Goal: Task Accomplishment & Management: Complete application form

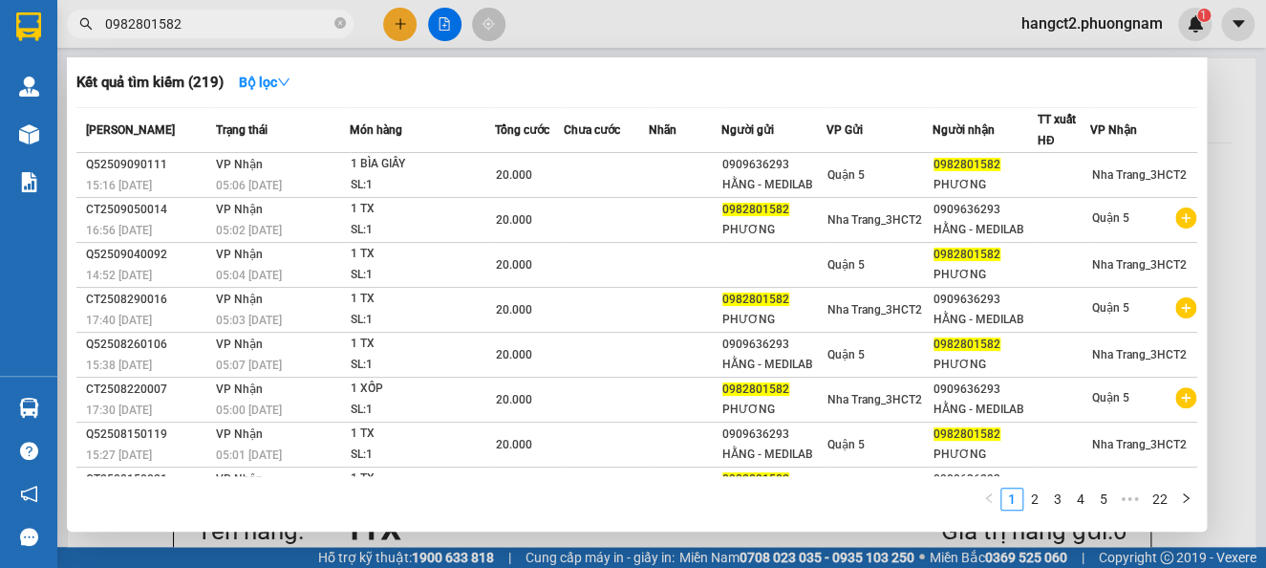
click at [397, 13] on div at bounding box center [633, 284] width 1266 height 568
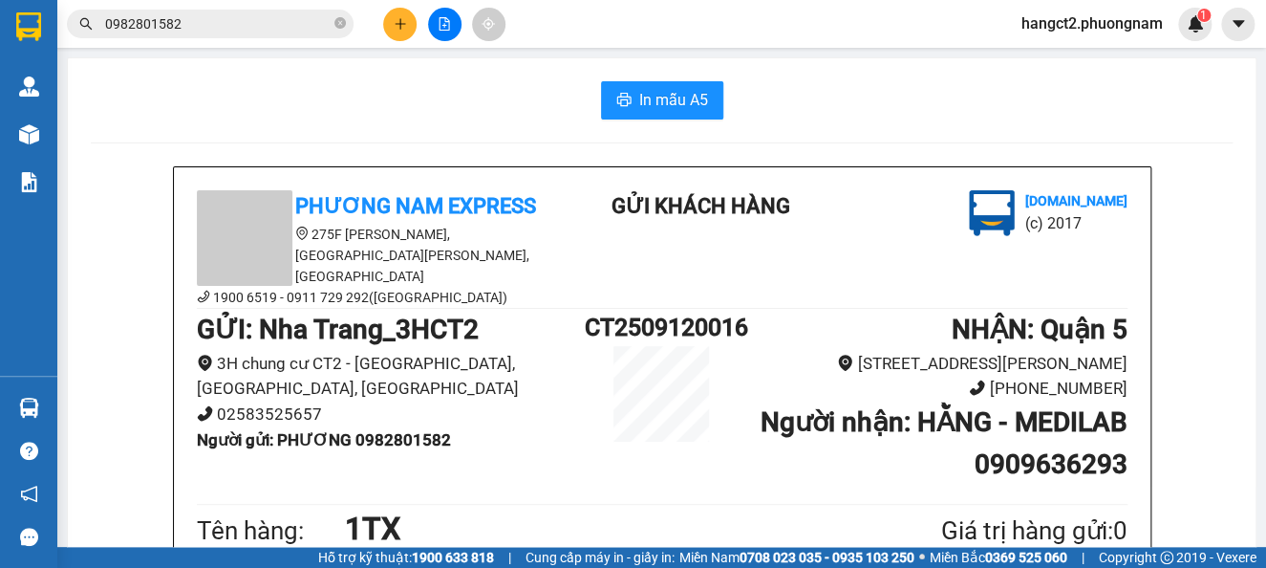
click at [328, 30] on input "0982801582" at bounding box center [218, 23] width 226 height 21
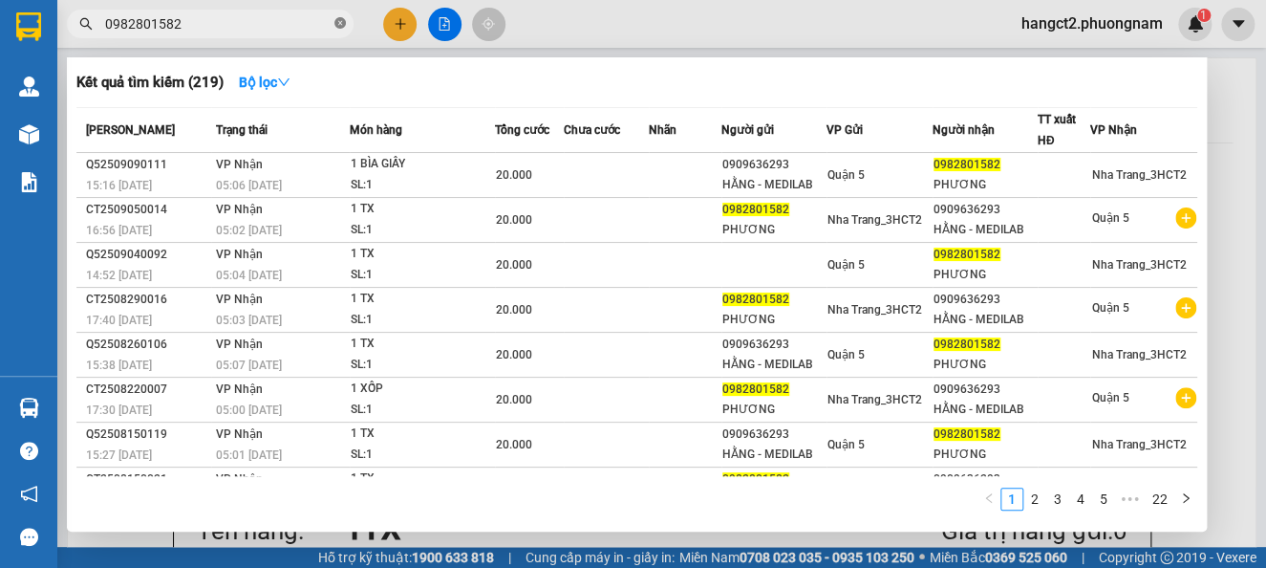
click at [342, 16] on span at bounding box center [339, 24] width 11 height 18
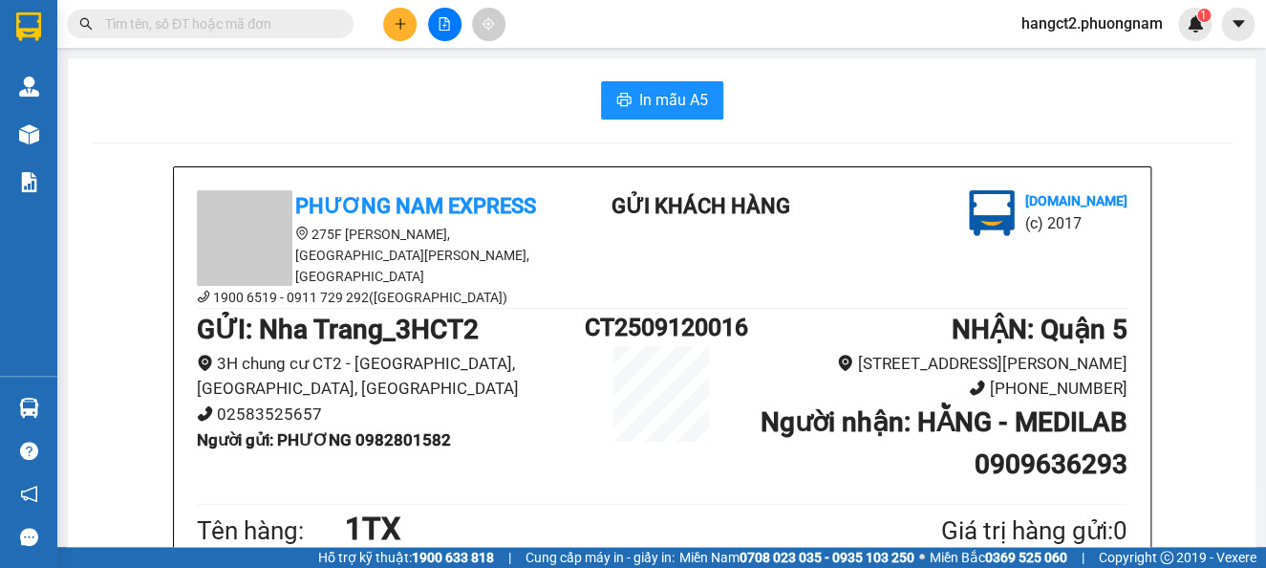
click at [388, 28] on button at bounding box center [399, 24] width 33 height 33
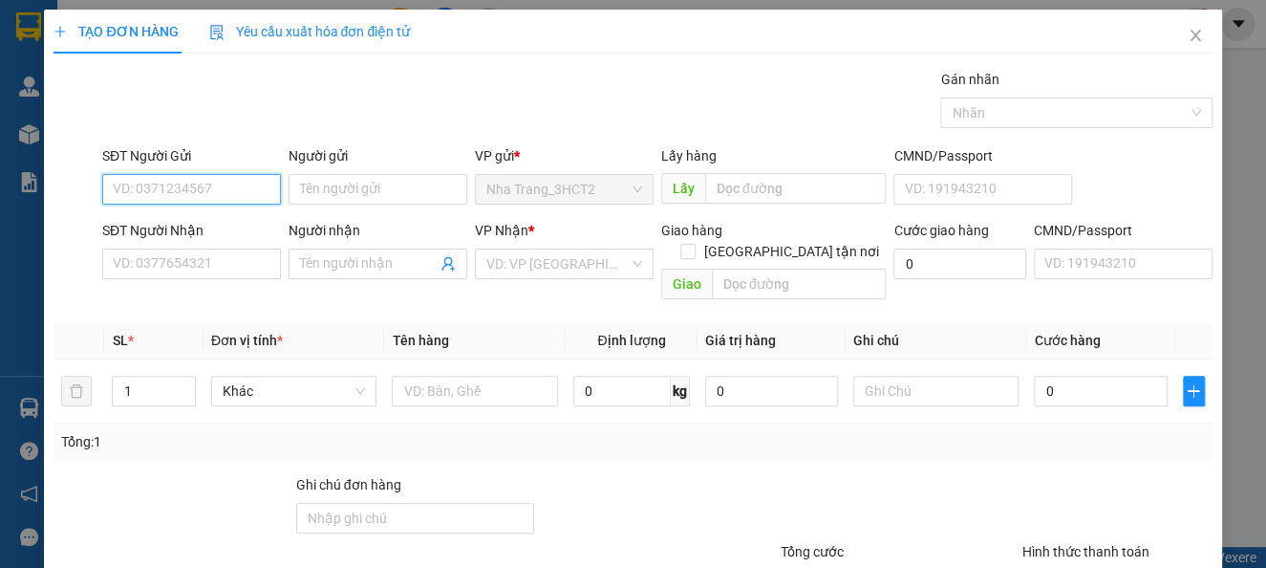
click at [244, 185] on input "SĐT Người Gửi" at bounding box center [191, 189] width 179 height 31
type input "0906407972"
click at [217, 236] on div "0906407972 - KIỀU" at bounding box center [189, 227] width 153 height 21
type input "KIỀU"
type input "0934008481"
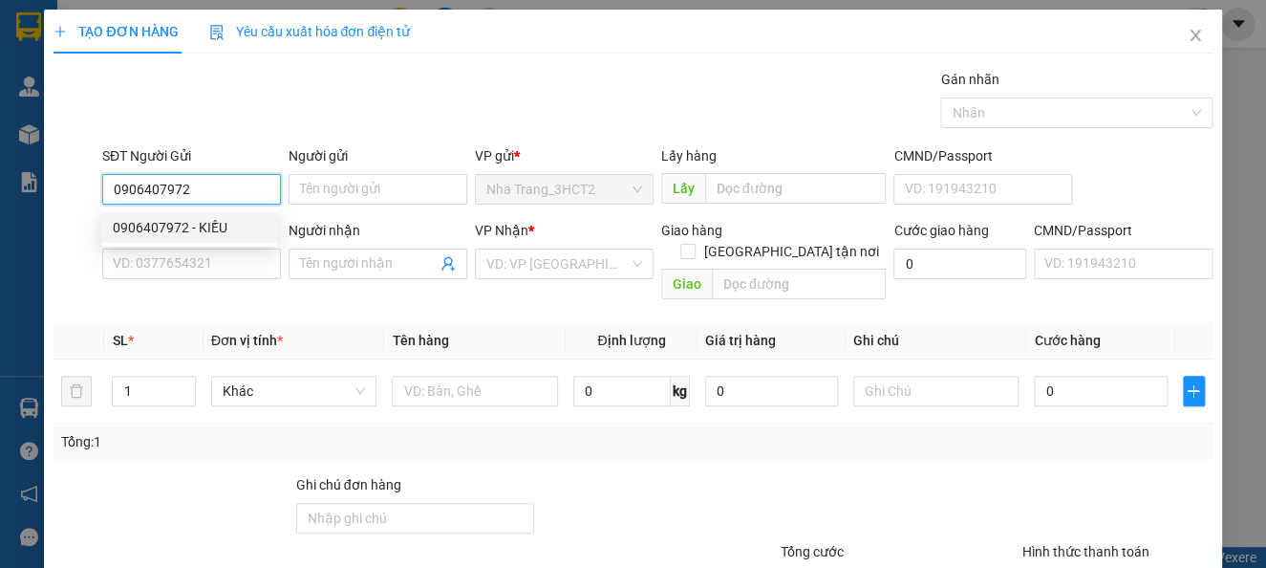
type input "NGỌC"
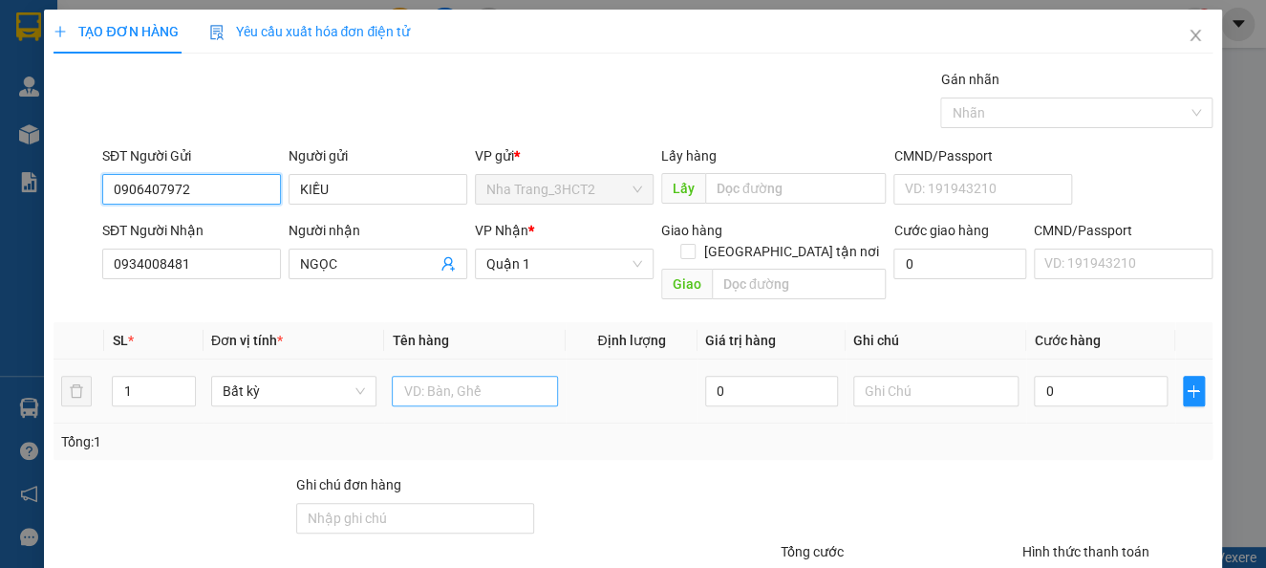
type input "0906407972"
click at [453, 376] on input "text" at bounding box center [475, 391] width 166 height 31
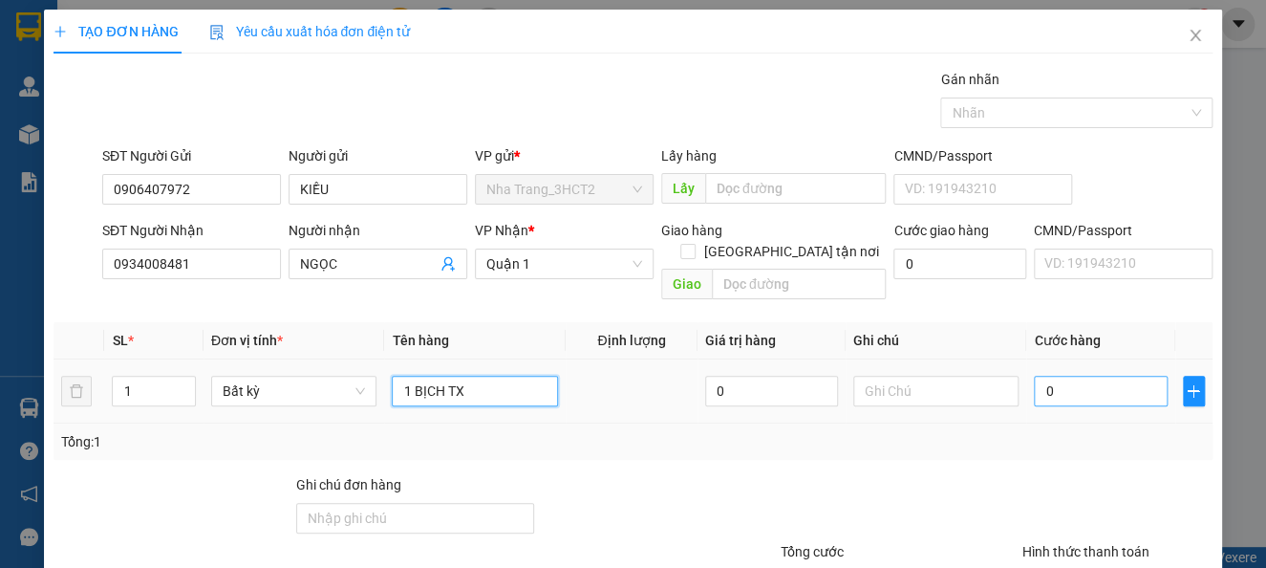
type input "1 BỊCH TX"
click at [1048, 376] on input "0" at bounding box center [1100, 391] width 133 height 31
type input "4"
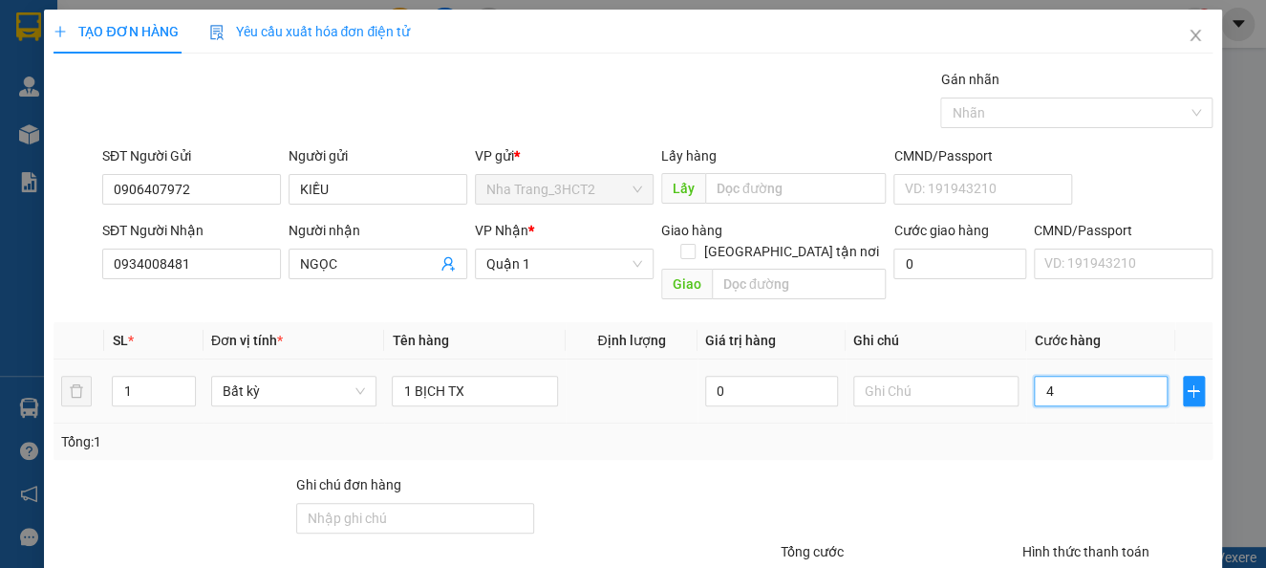
type input "40"
type input "40.000"
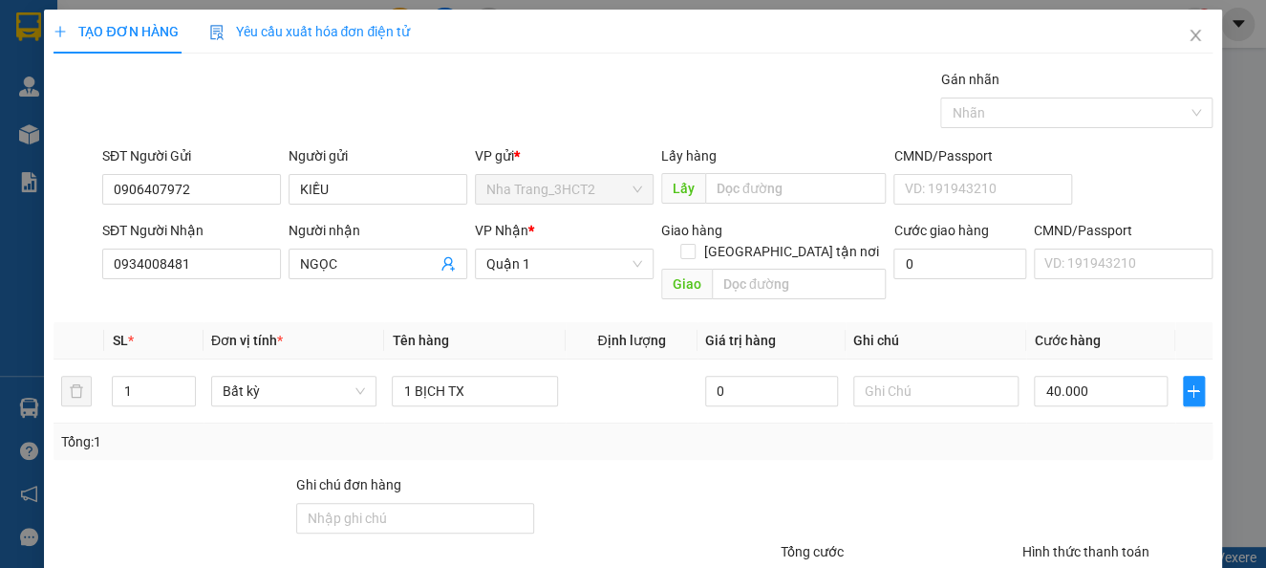
click at [1066, 431] on div "Tổng: 1" at bounding box center [632, 441] width 1143 height 21
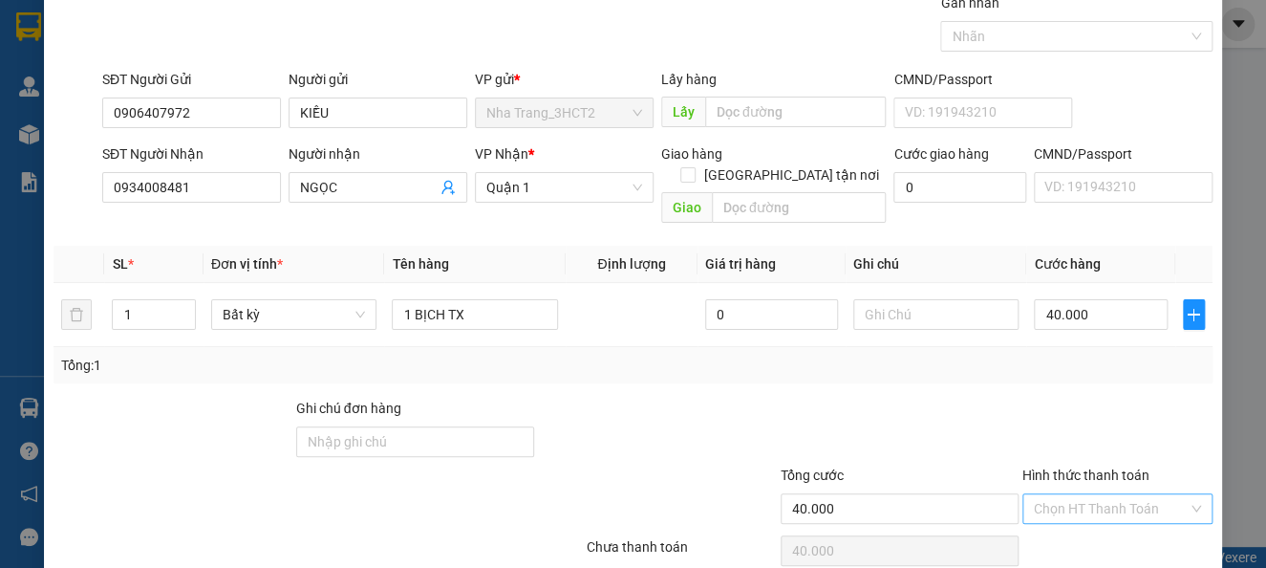
scroll to position [139, 0]
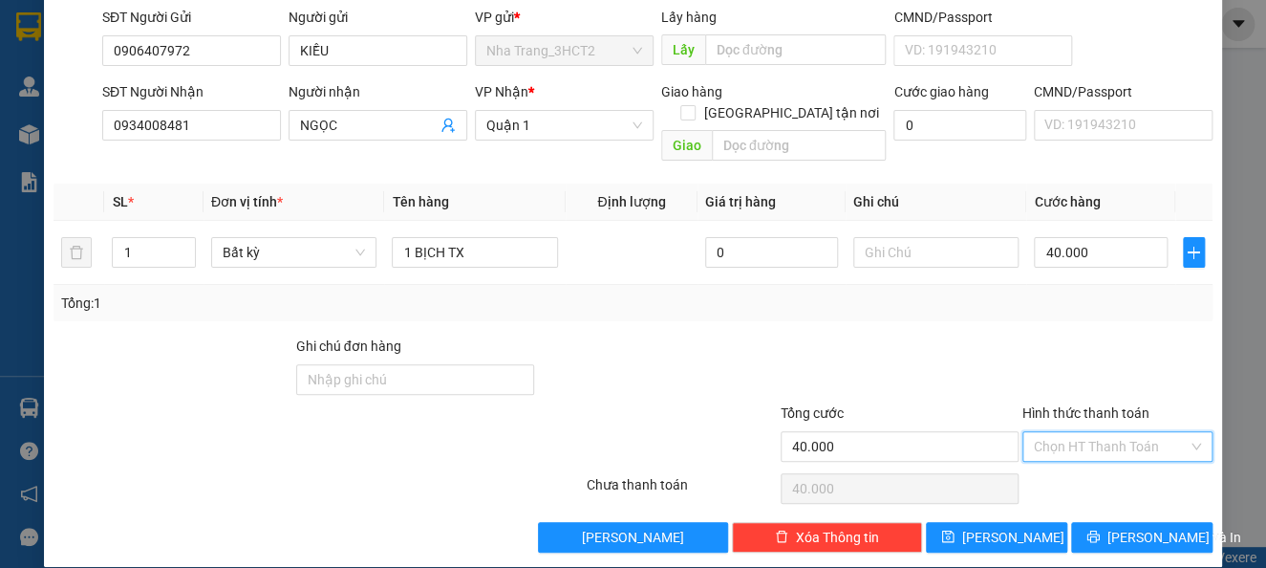
click at [1071, 435] on input "Hình thức thanh toán" at bounding box center [1111, 446] width 154 height 29
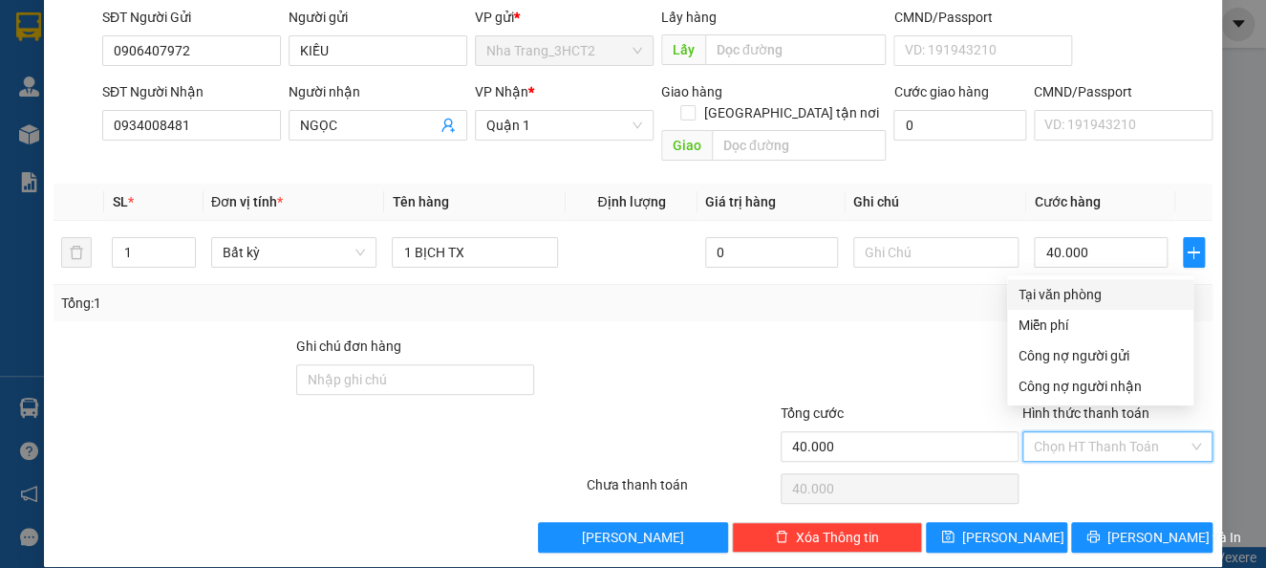
click at [1078, 287] on div "Tại văn phòng" at bounding box center [1100, 294] width 163 height 21
type input "0"
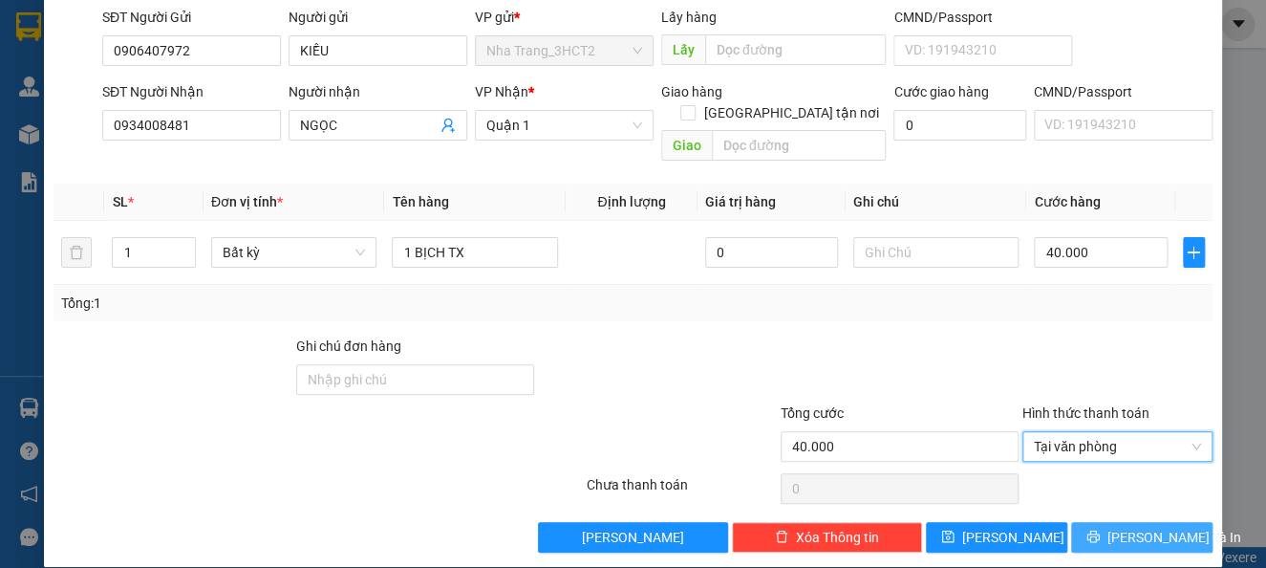
click at [1117, 527] on span "[PERSON_NAME] và In" at bounding box center [1175, 537] width 134 height 21
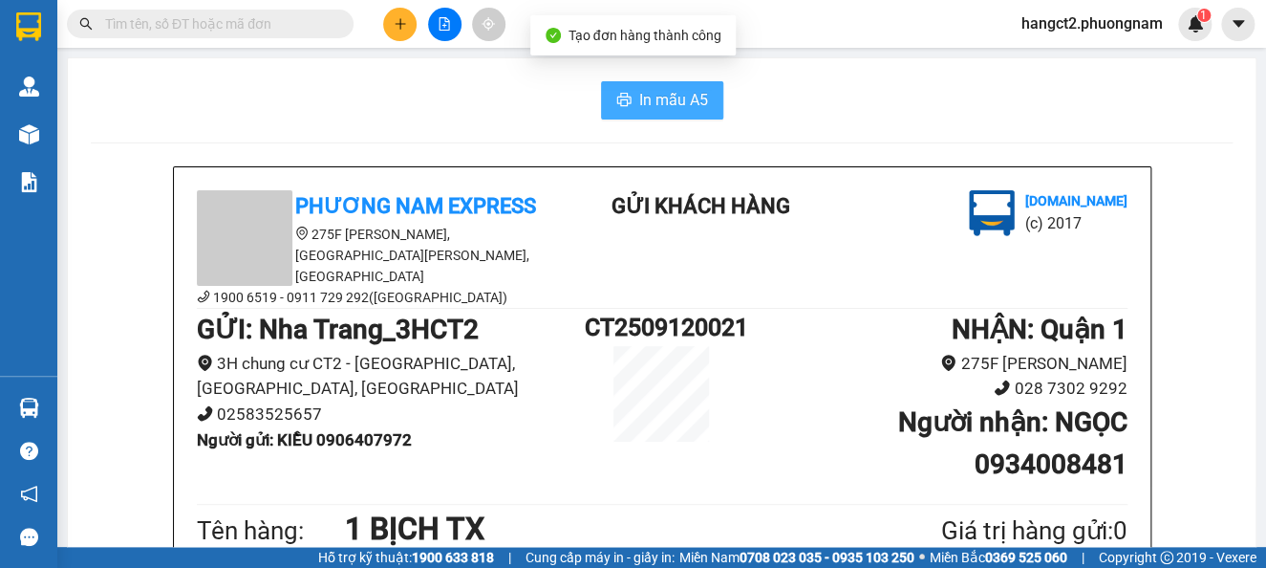
click at [649, 116] on button "In mẫu A5" at bounding box center [662, 100] width 122 height 38
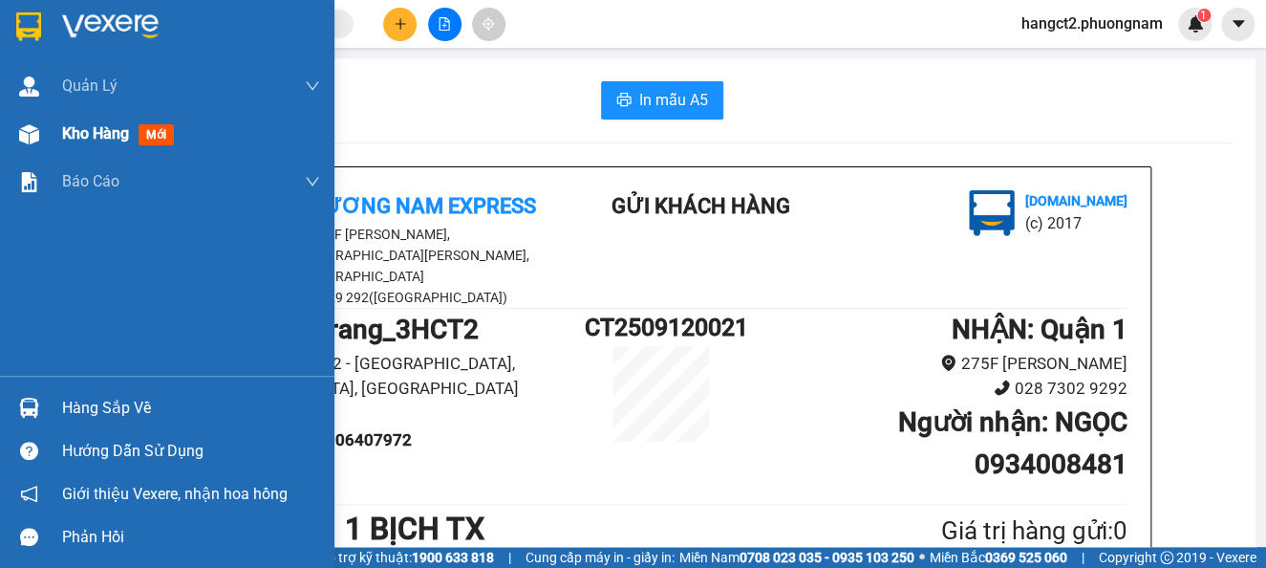
click at [41, 140] on div at bounding box center [28, 134] width 33 height 33
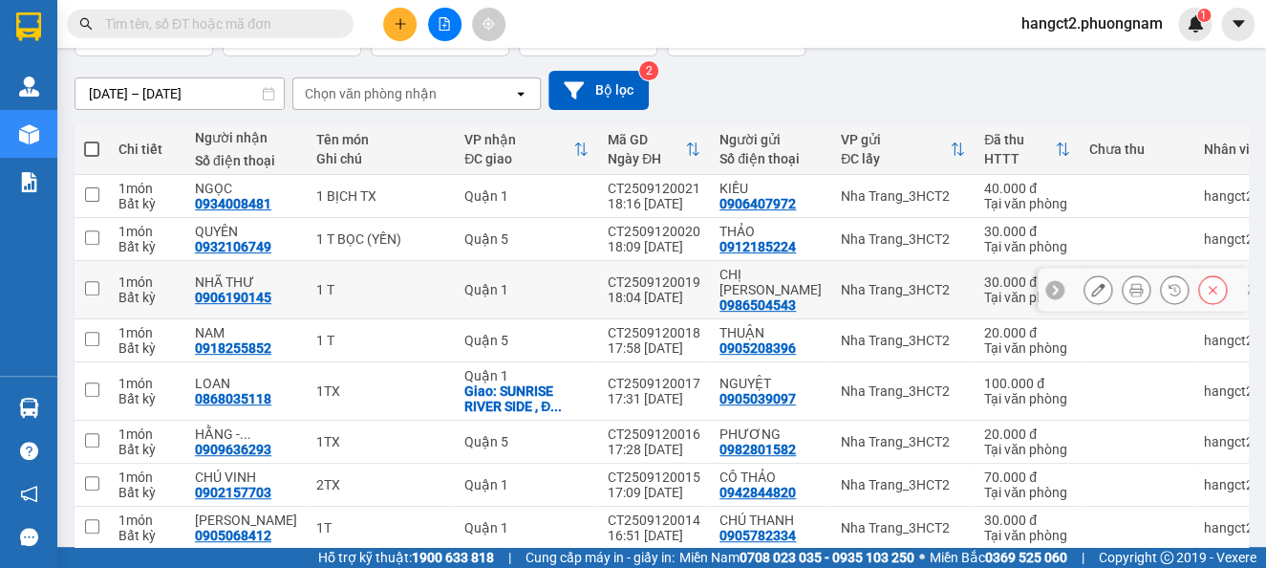
scroll to position [305, 0]
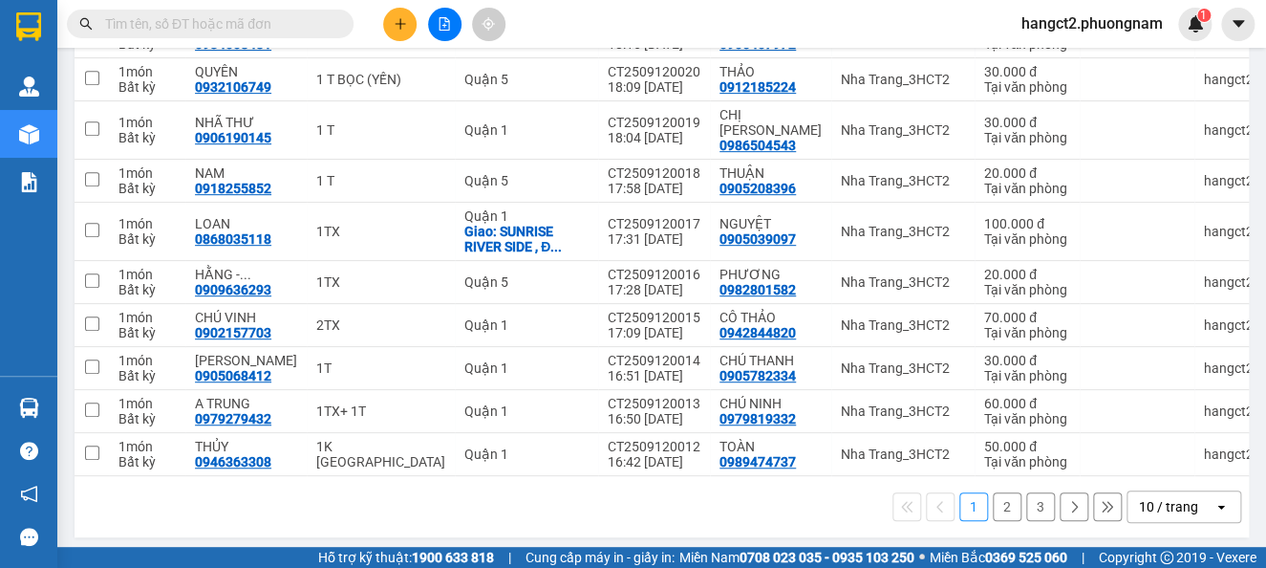
click at [993, 492] on button "2" at bounding box center [1007, 506] width 29 height 29
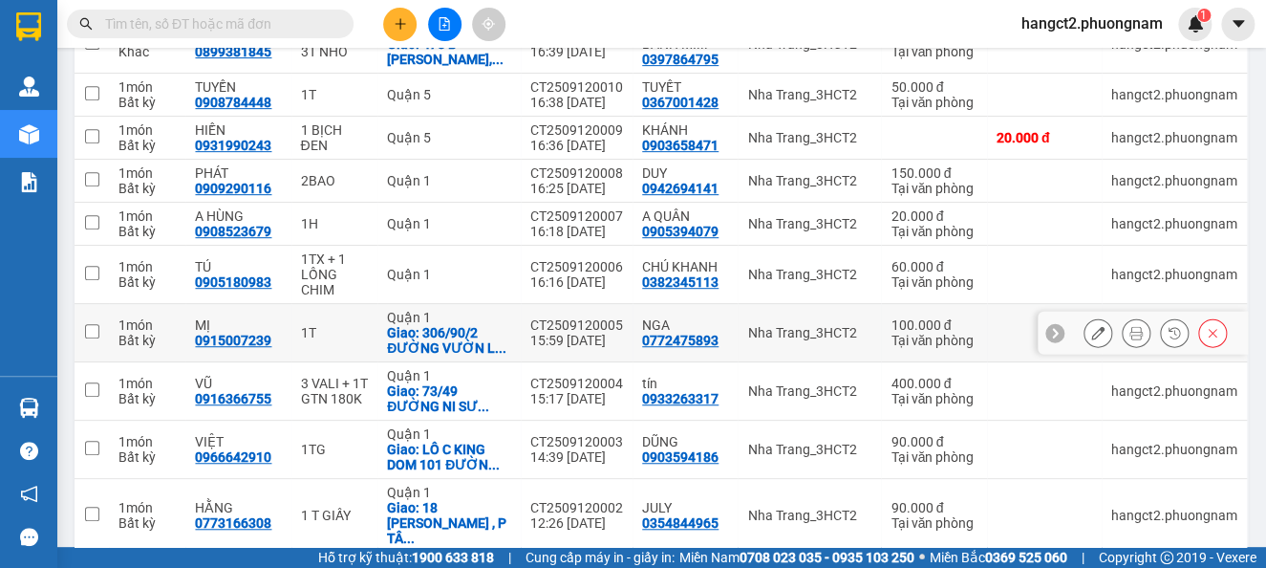
scroll to position [50, 0]
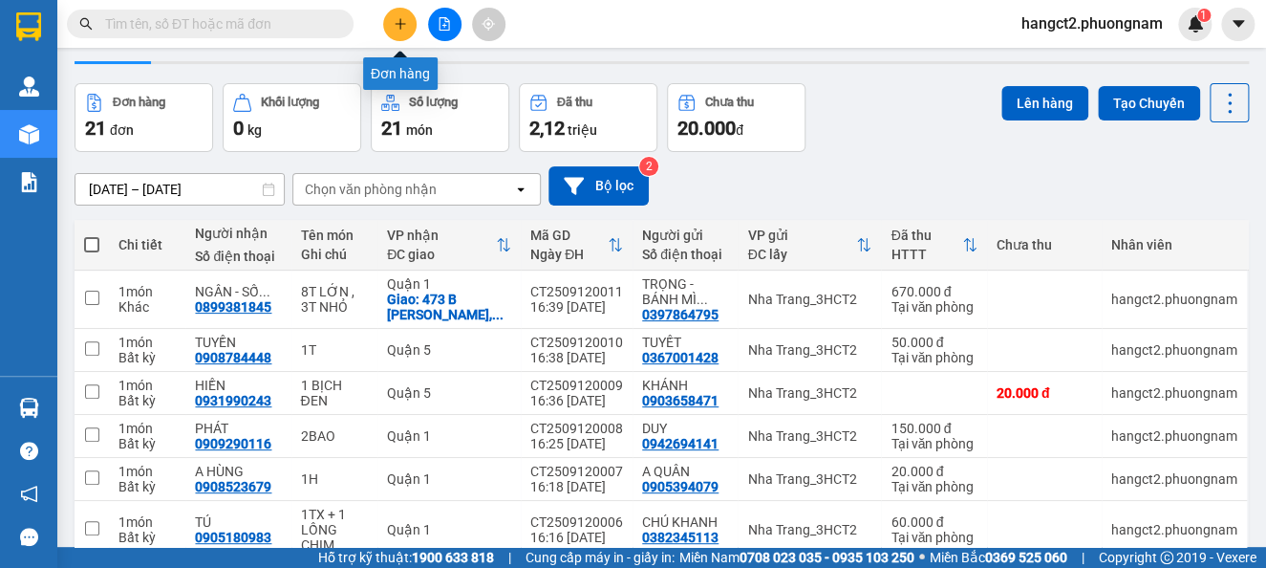
click at [403, 19] on icon "plus" at bounding box center [400, 23] width 13 height 13
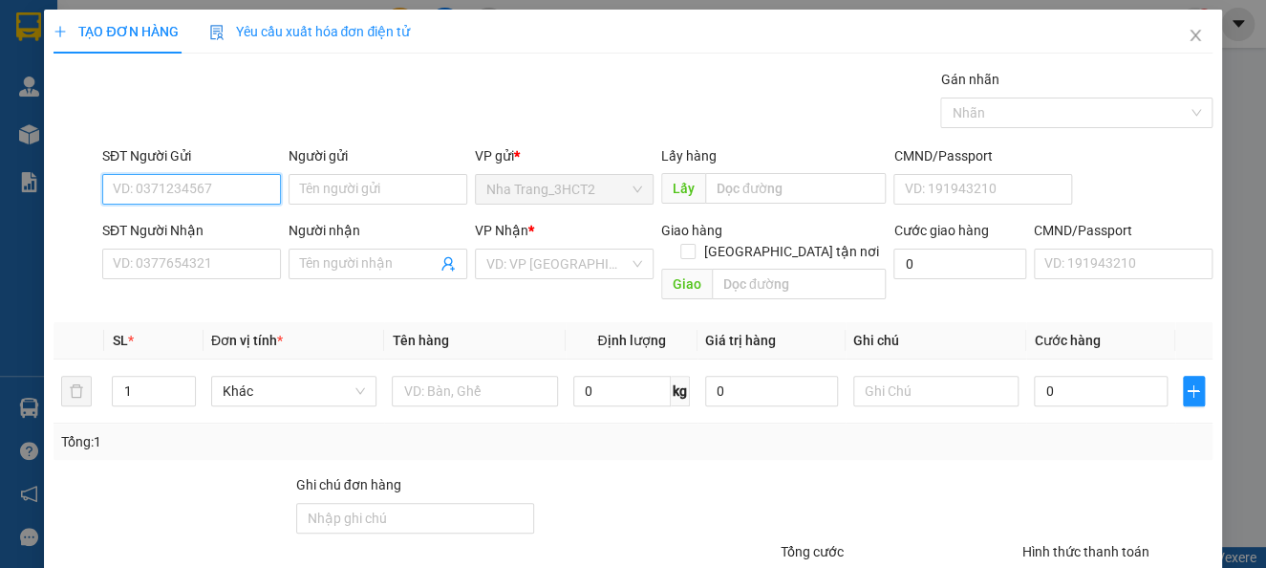
click at [167, 179] on input "SĐT Người Gửi" at bounding box center [191, 189] width 179 height 31
type input "0794535886"
click at [189, 236] on div "0794535886 - OPAL" at bounding box center [189, 227] width 153 height 21
type input "OPAL"
type input "0827303668"
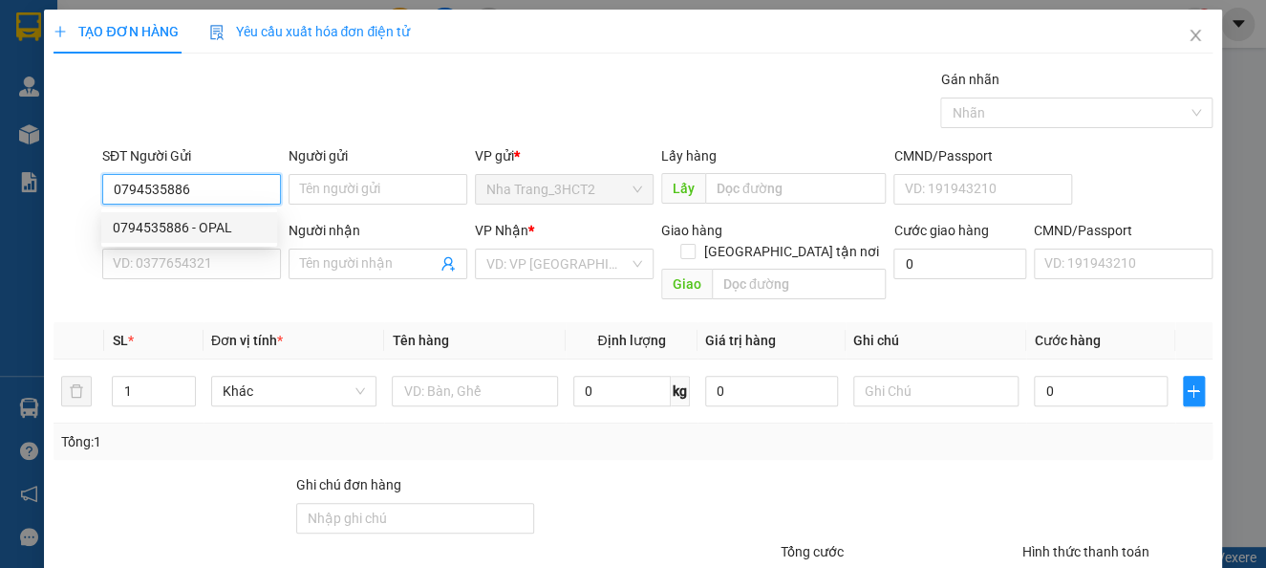
type input "LAB AB"
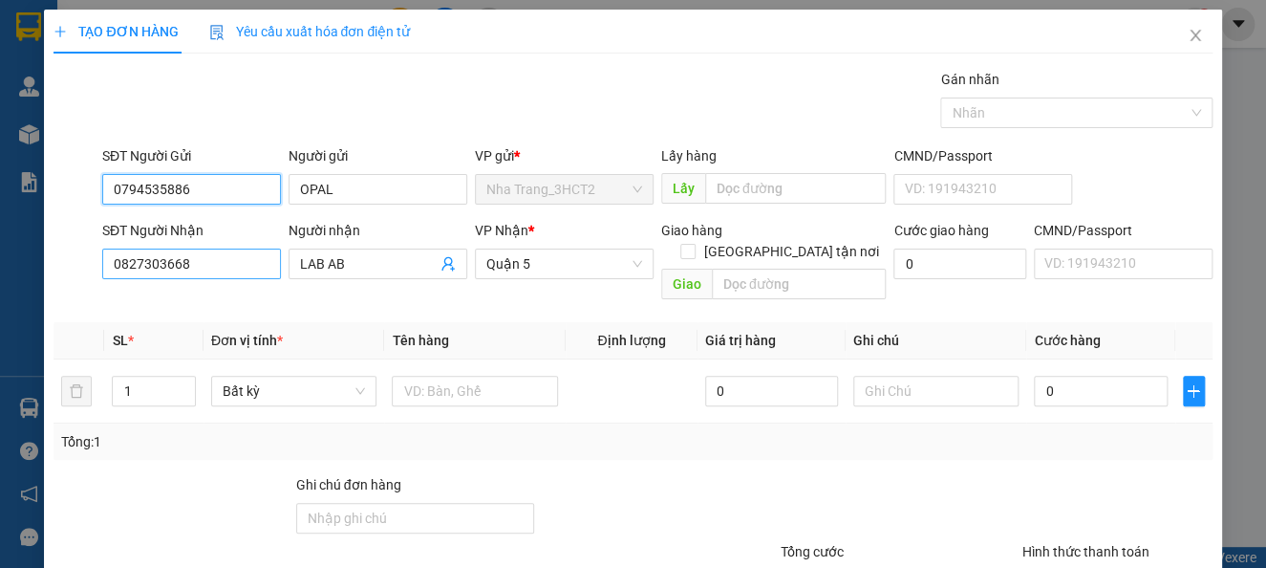
type input "0794535886"
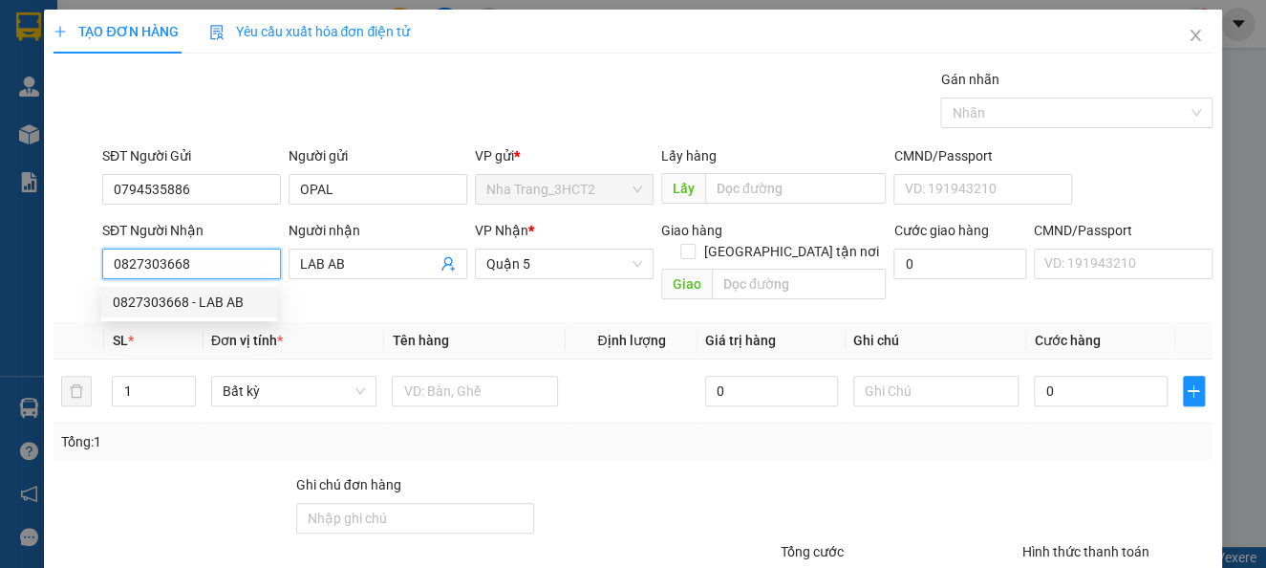
drag, startPoint x: 196, startPoint y: 260, endPoint x: 93, endPoint y: 304, distance: 112.2
click at [93, 304] on div "Transit Pickup Surcharge Ids Transit Deliver Surcharge Ids Transit Deliver Surc…" at bounding box center [633, 380] width 1158 height 622
type input "0906243179"
click at [240, 295] on div "0906243179 - KHAI NGUYÊN" at bounding box center [199, 301] width 172 height 21
type input "KHAI NGUYÊN"
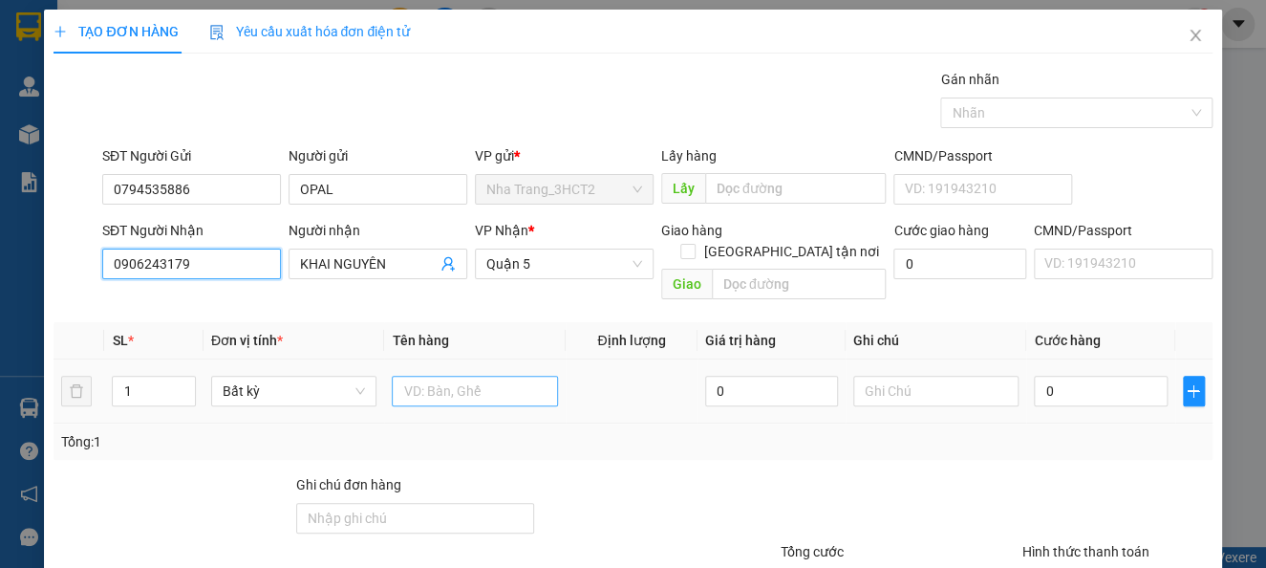
type input "0906243179"
click at [430, 376] on input "text" at bounding box center [475, 391] width 166 height 31
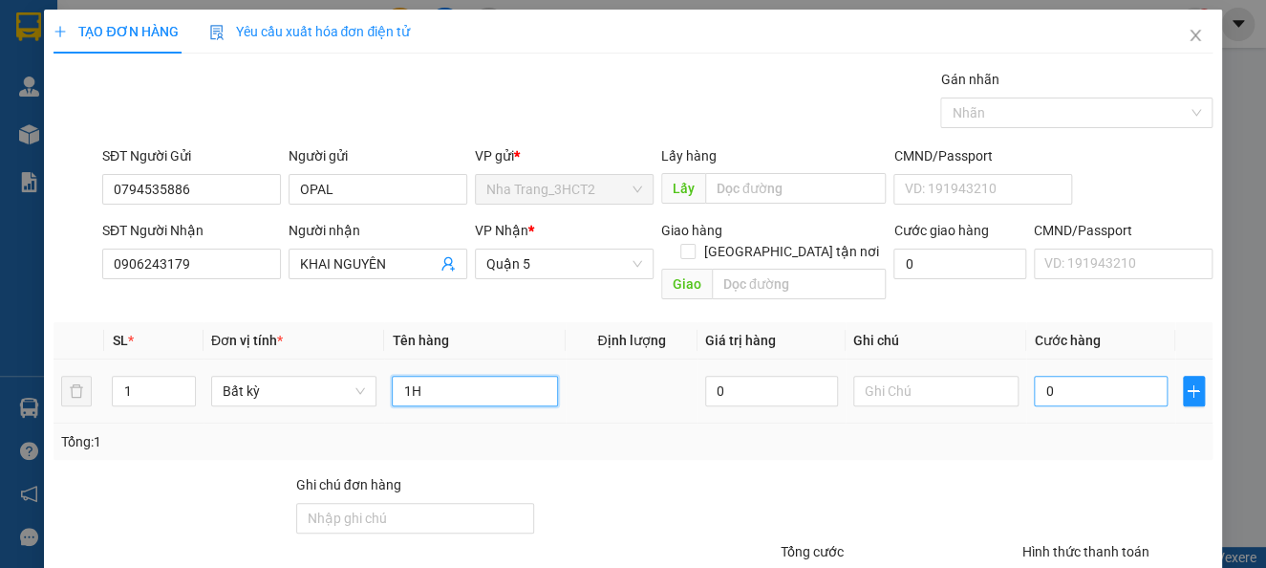
type input "1H"
click at [1056, 376] on input "0" at bounding box center [1100, 391] width 133 height 31
type input "2"
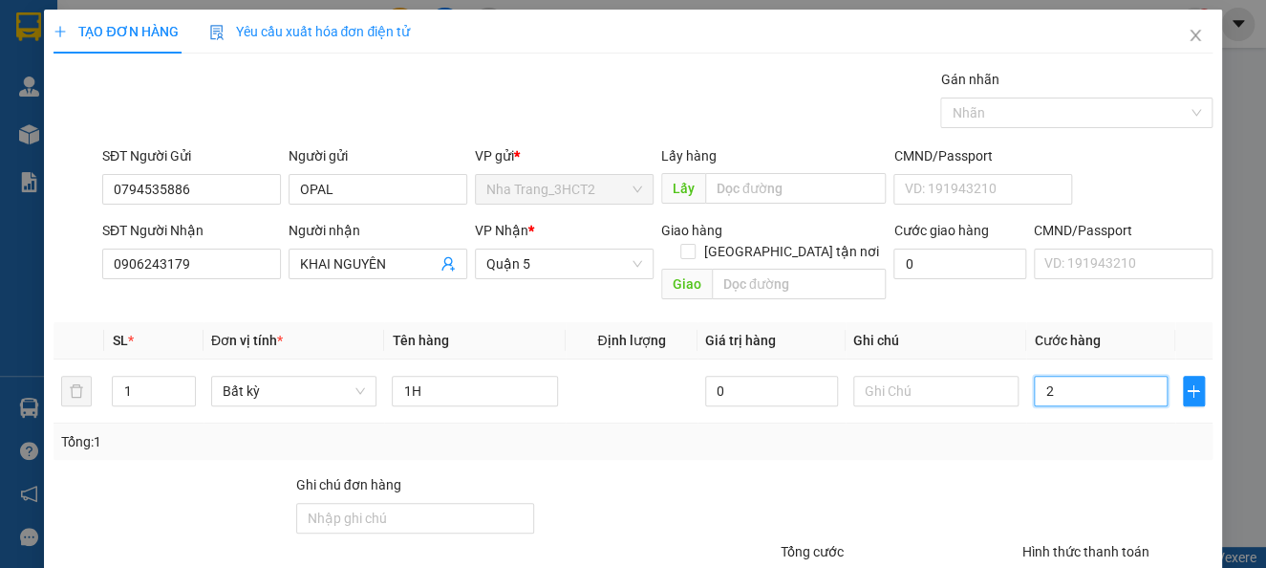
type input "20"
type input "20.000"
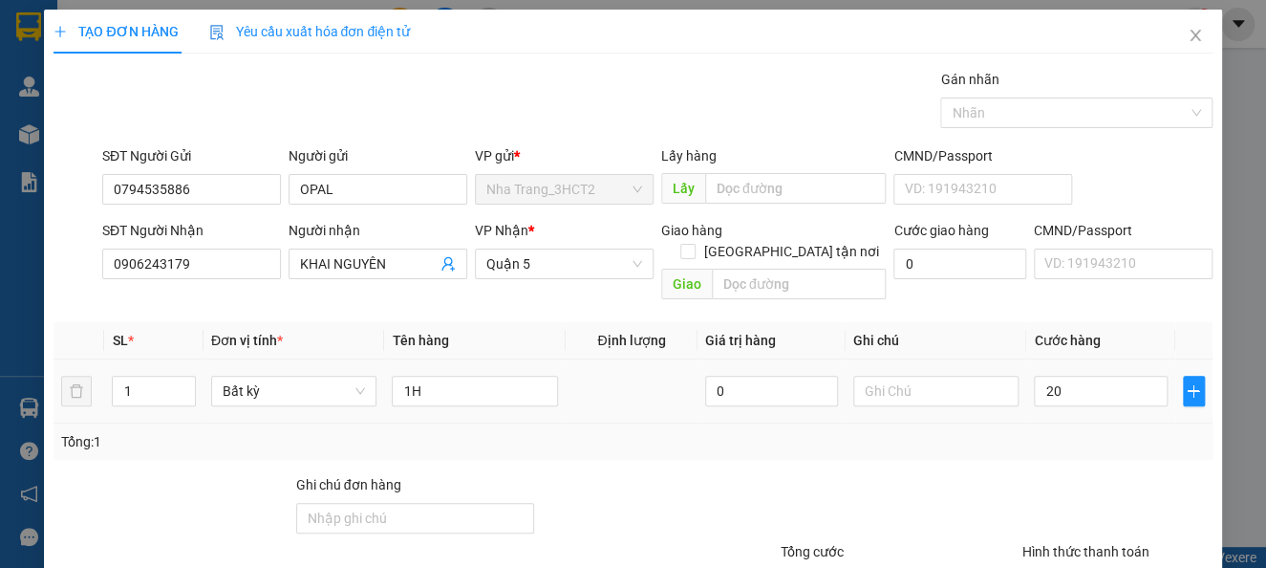
type input "20.000"
click at [1131, 436] on div "Tổng: 1" at bounding box center [633, 441] width 1158 height 36
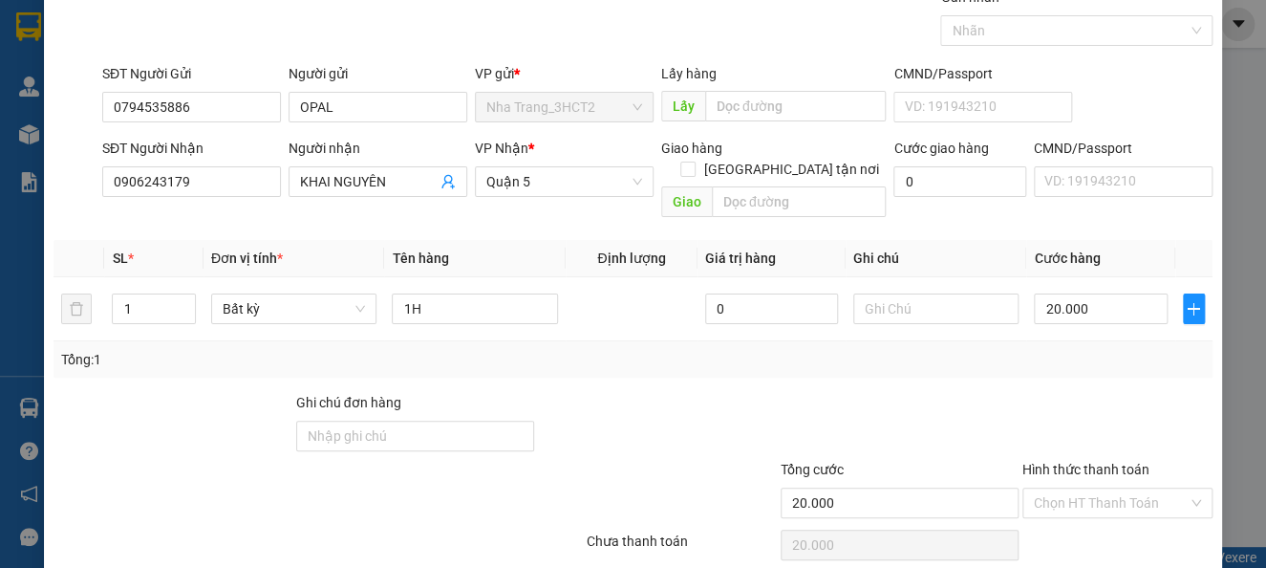
scroll to position [139, 0]
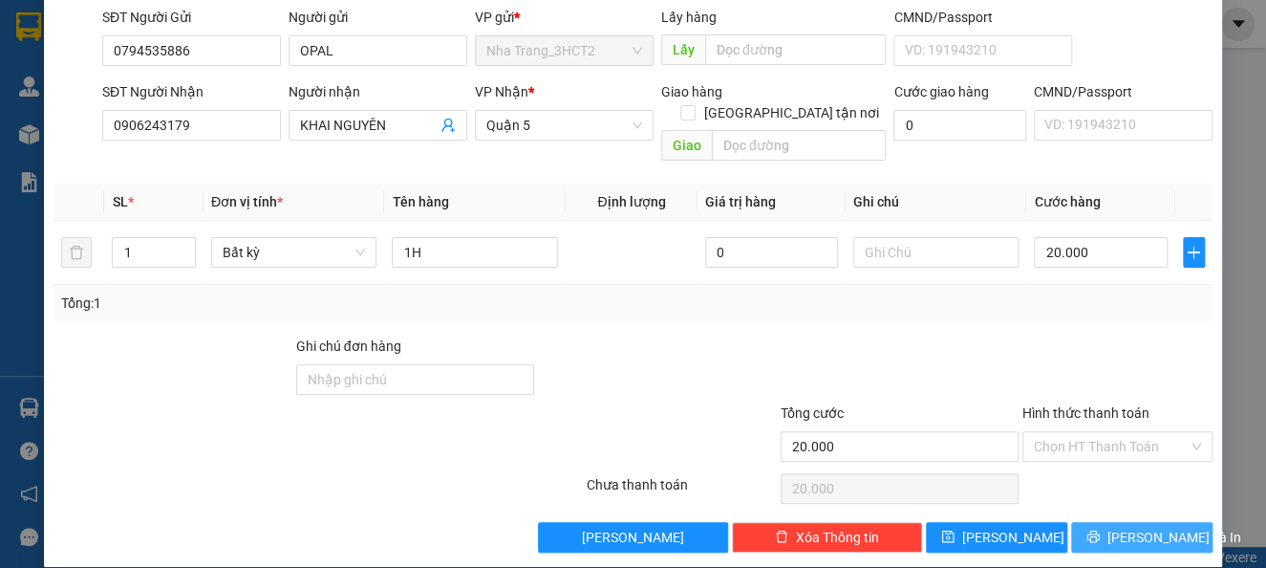
click at [1118, 527] on span "[PERSON_NAME] và In" at bounding box center [1175, 537] width 134 height 21
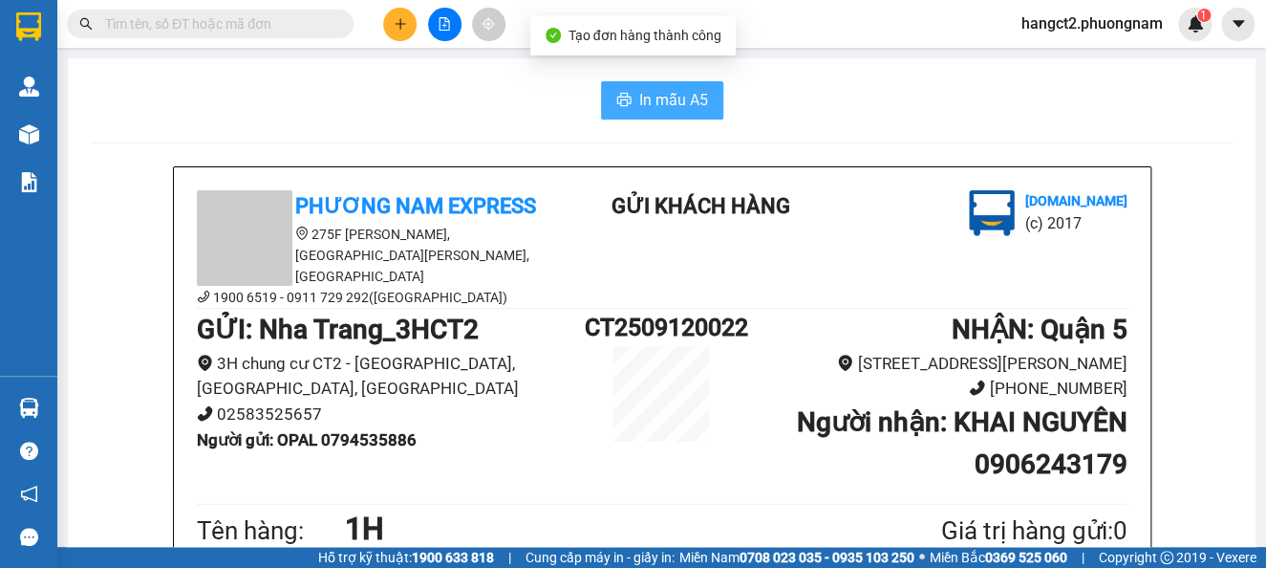
click at [681, 90] on span "In mẫu A5" at bounding box center [673, 100] width 69 height 24
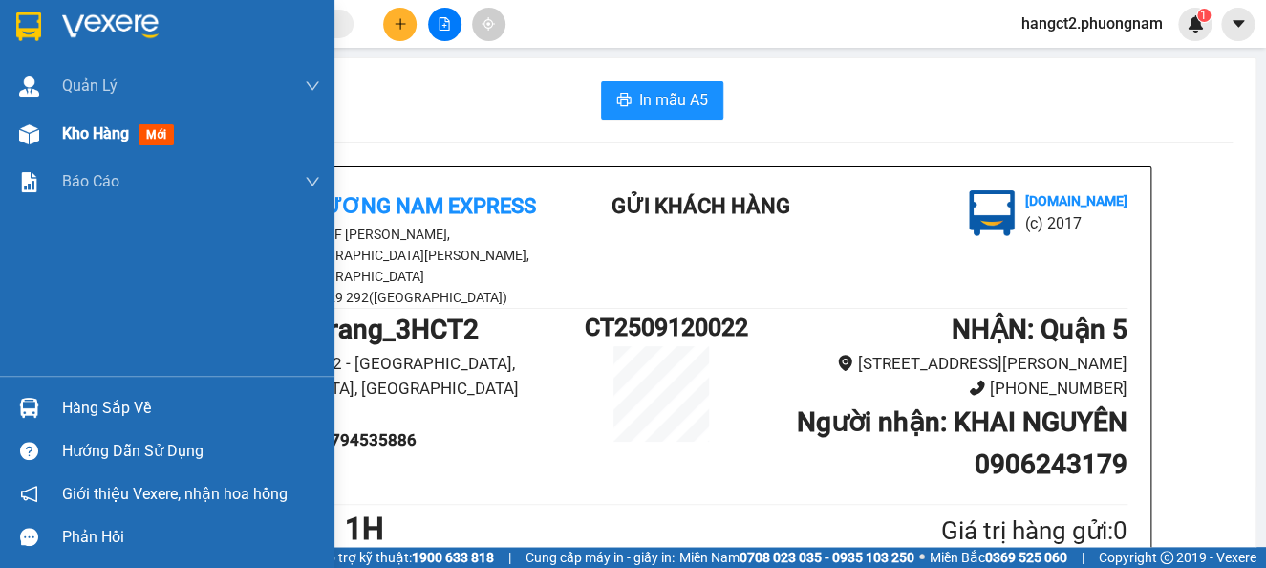
click at [93, 131] on span "Kho hàng" at bounding box center [95, 133] width 67 height 18
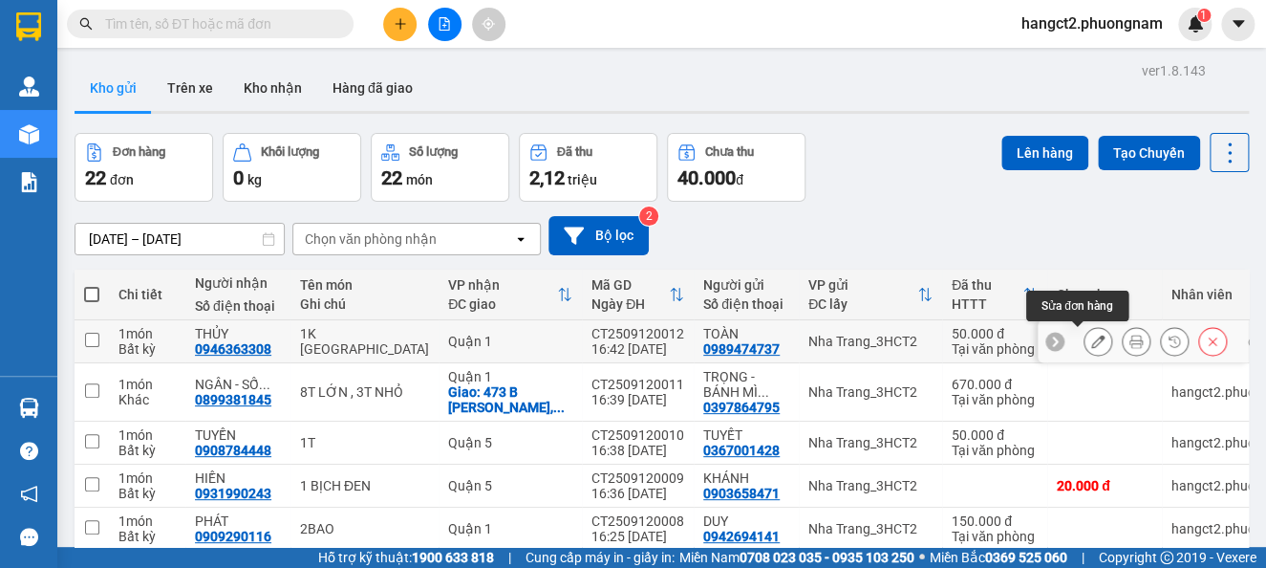
click at [1091, 339] on icon at bounding box center [1097, 340] width 13 height 13
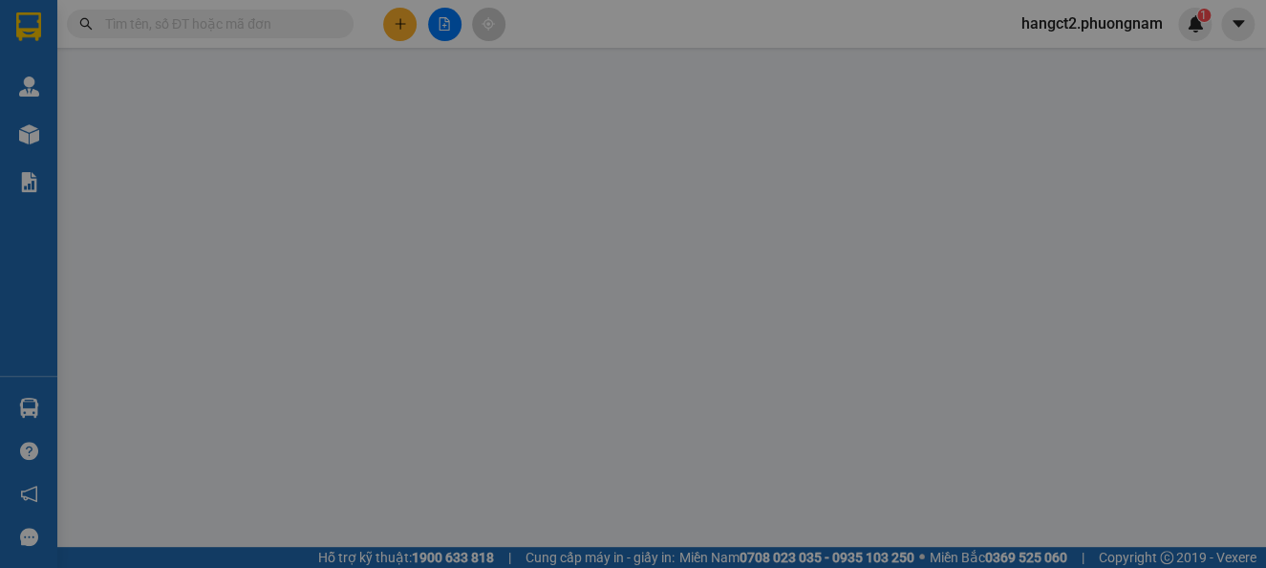
type input "0989474737"
type input "0946363308"
type input "50.000"
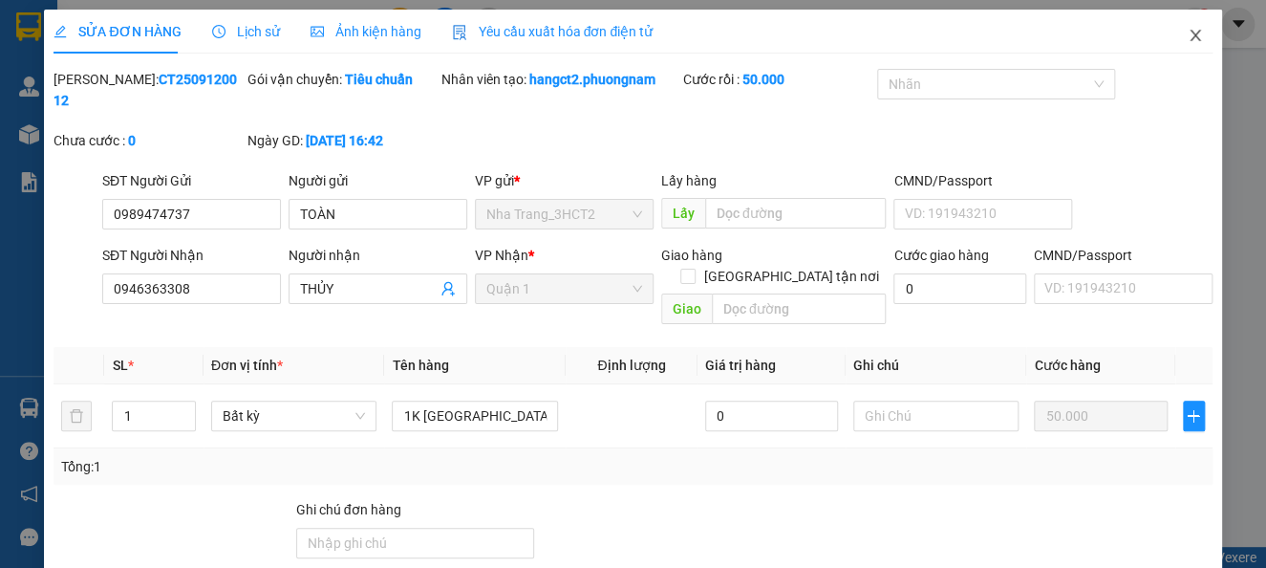
click at [1188, 37] on icon "close" at bounding box center [1195, 35] width 15 height 15
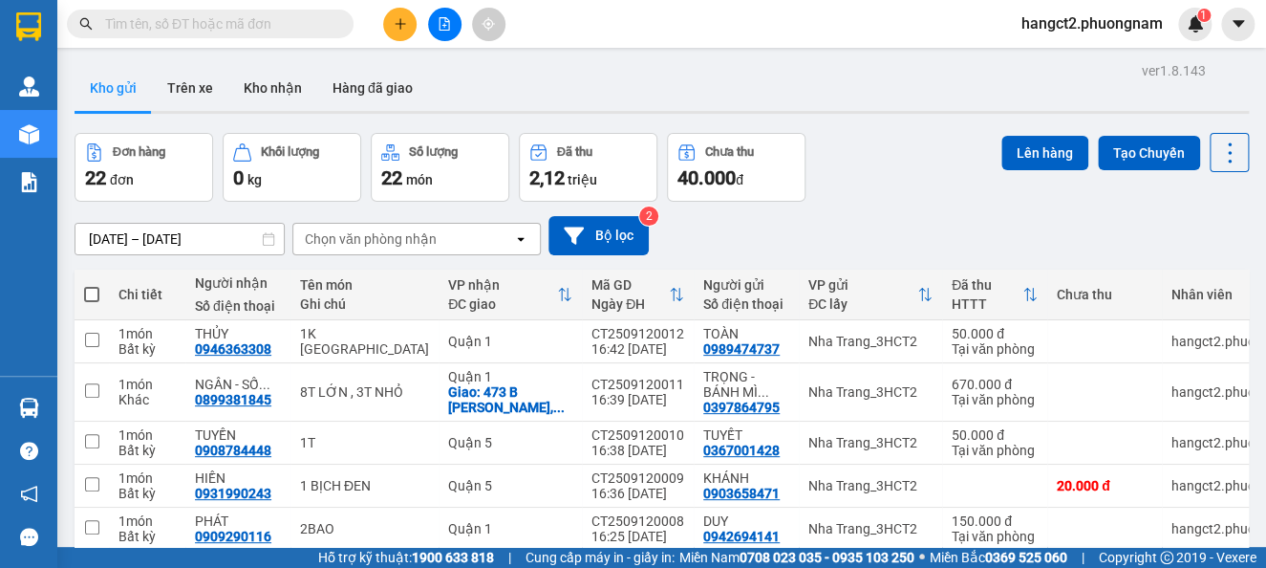
scroll to position [366, 0]
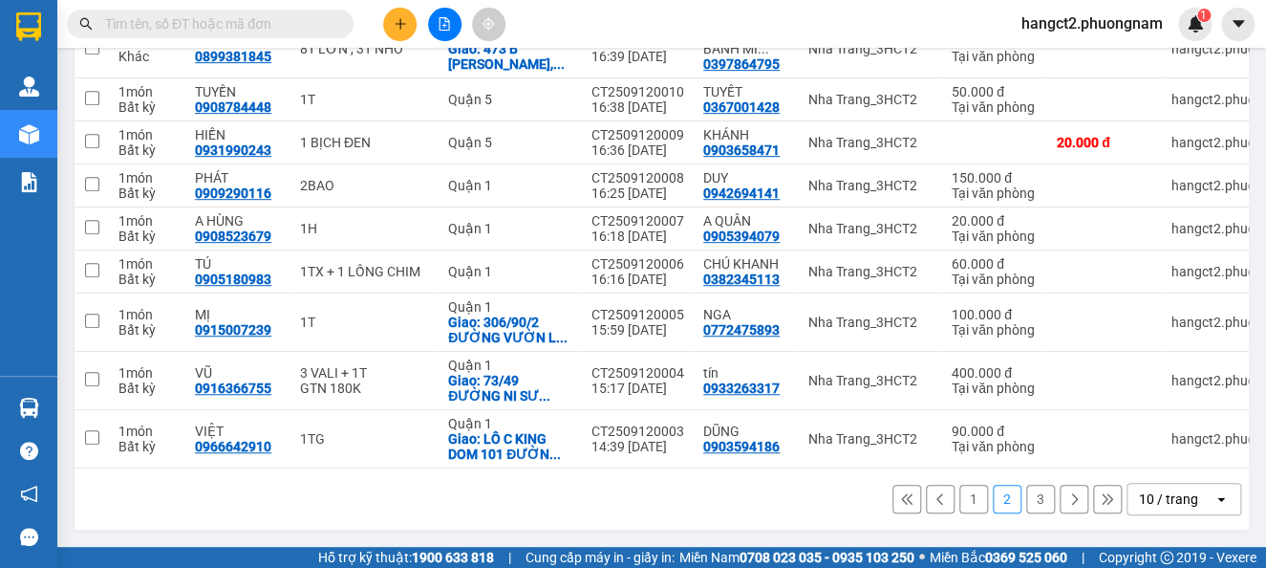
click at [959, 495] on button "1" at bounding box center [973, 498] width 29 height 29
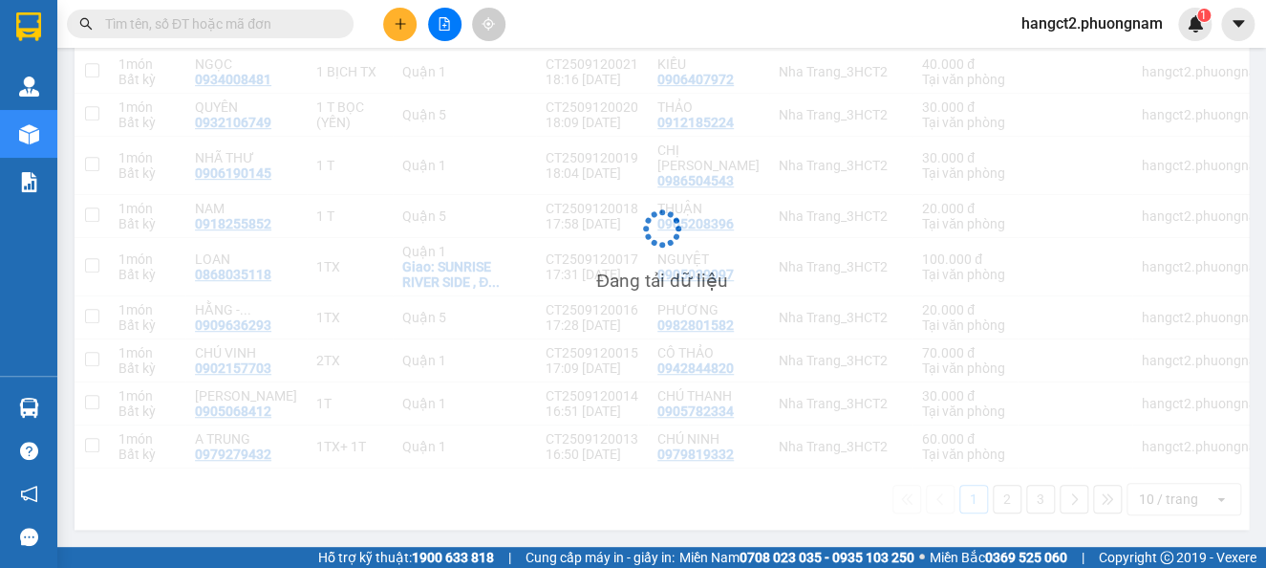
scroll to position [0, 0]
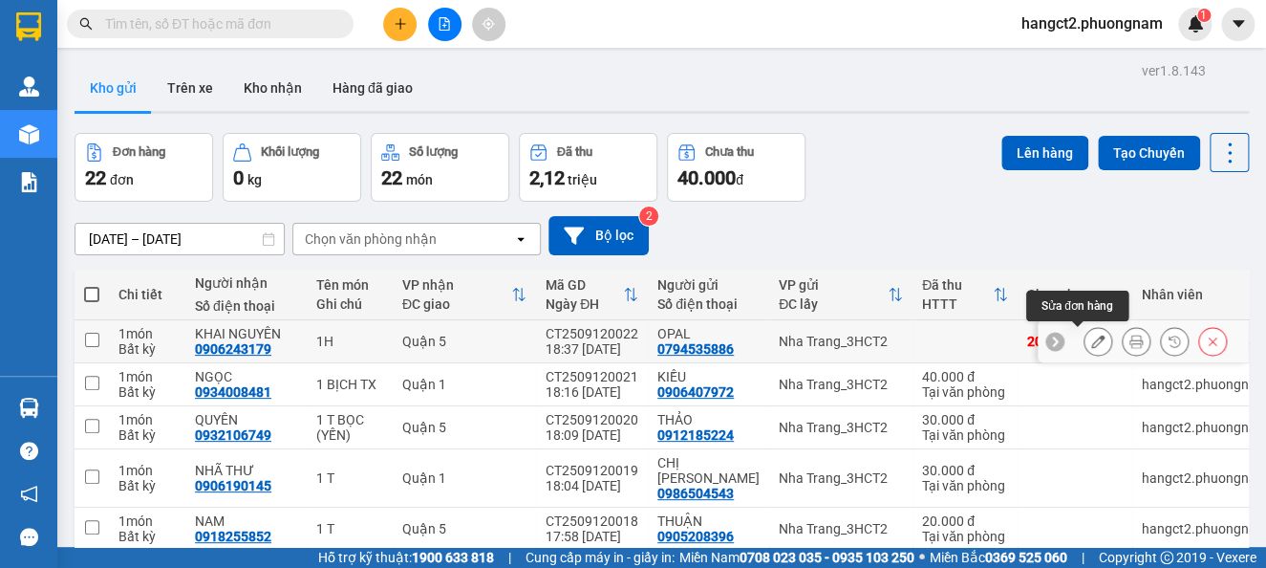
click at [1087, 338] on button at bounding box center [1098, 341] width 27 height 33
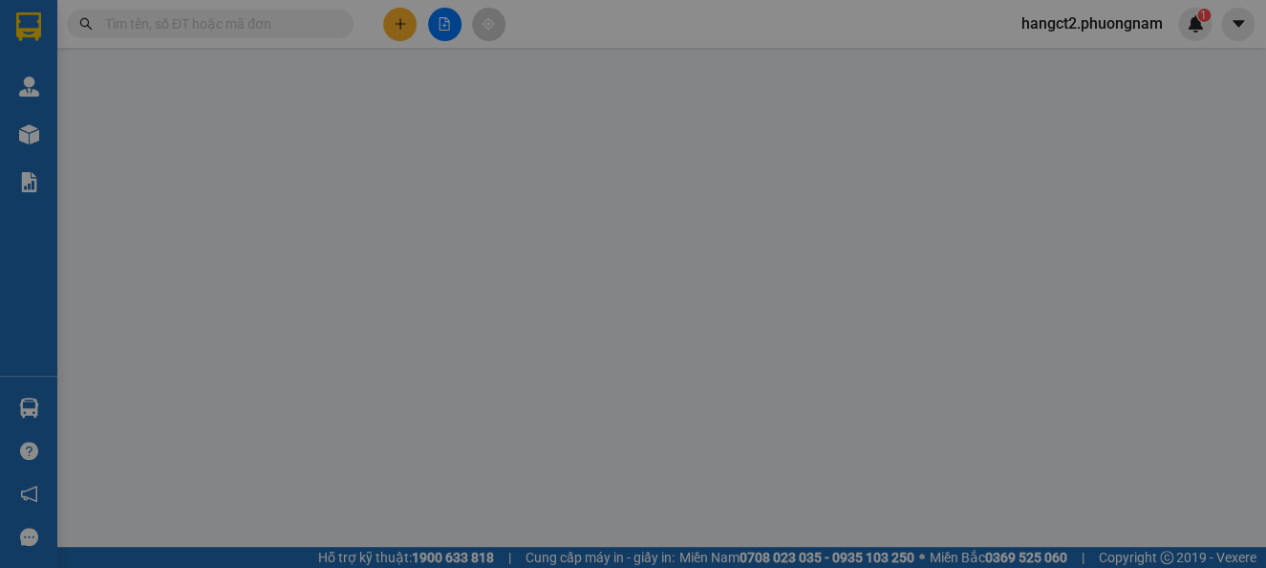
type input "0794535886"
type input "0906243179"
type input "20.000"
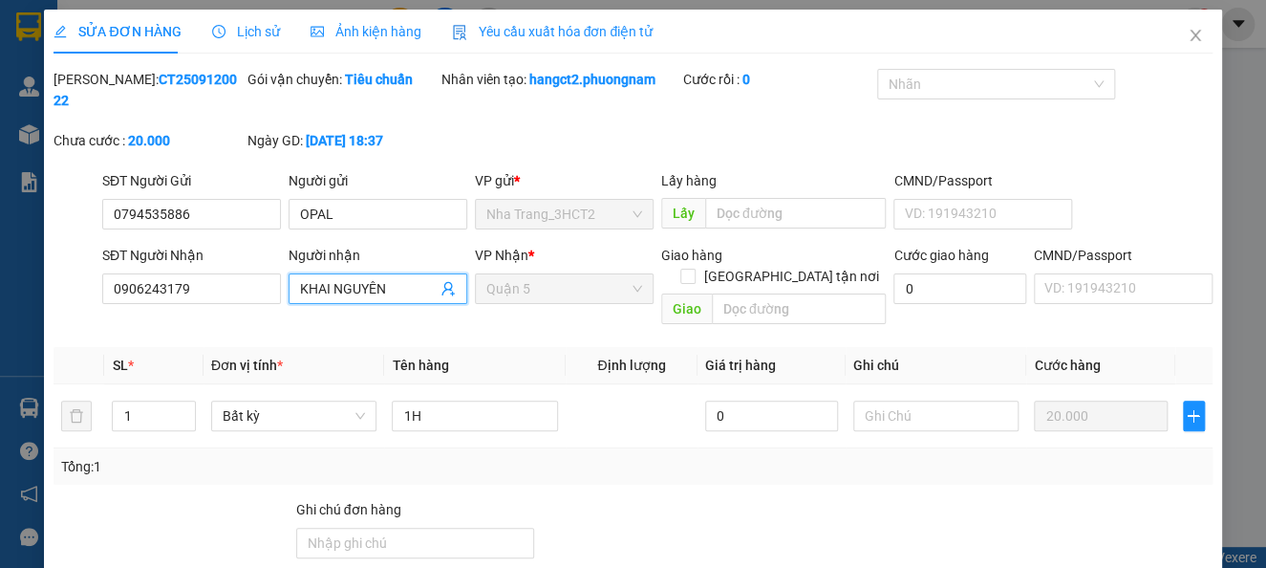
drag, startPoint x: 396, startPoint y: 295, endPoint x: 251, endPoint y: 322, distance: 146.8
click at [251, 322] on div "Total Paid Fee 0 Total UnPaid Fee 20.000 Cash Collection Total Fee Mã ĐH: CT250…" at bounding box center [633, 392] width 1158 height 647
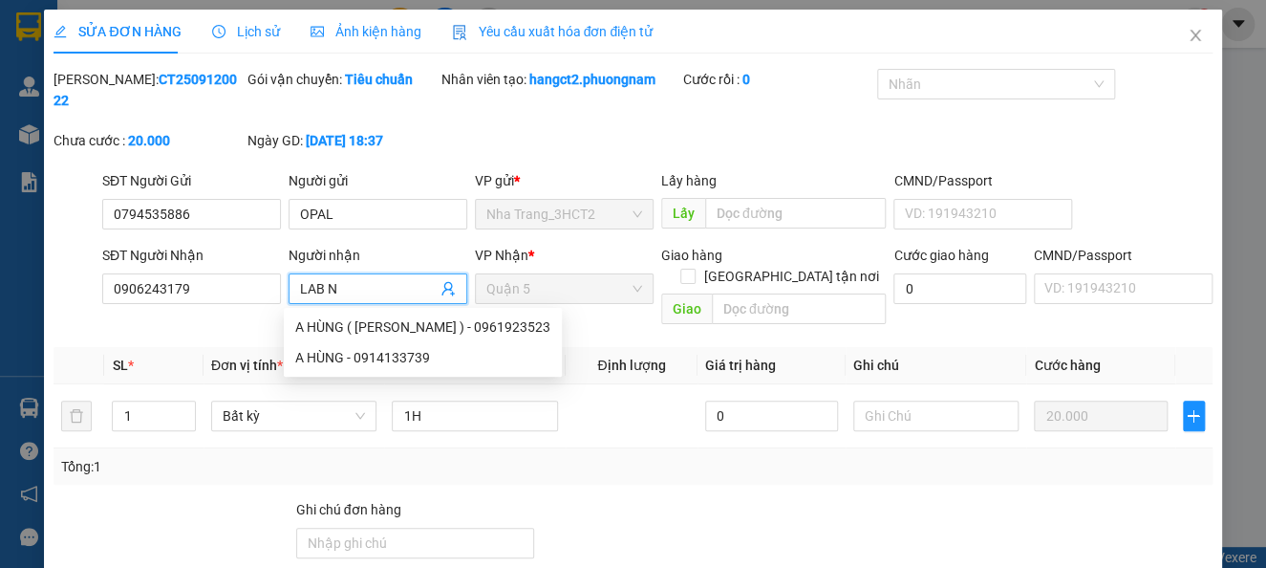
type input "LAB NT"
click at [390, 334] on div "LAB NT - 0853006677" at bounding box center [371, 326] width 153 height 21
type input "0853006677"
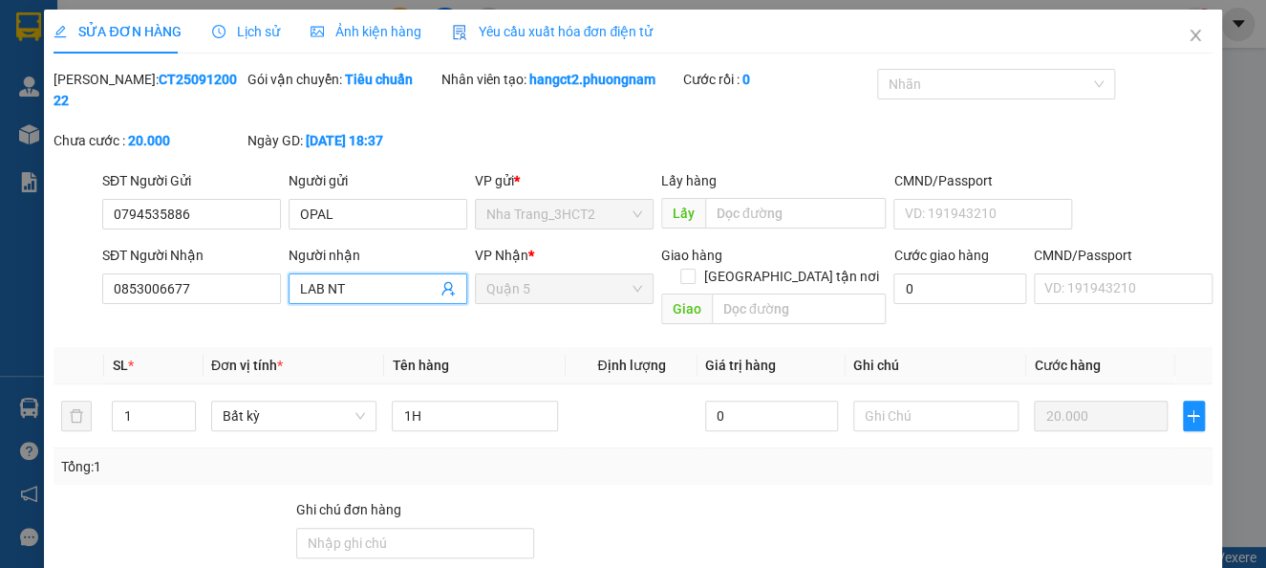
click at [597, 297] on span "Quận 5" at bounding box center [564, 288] width 156 height 29
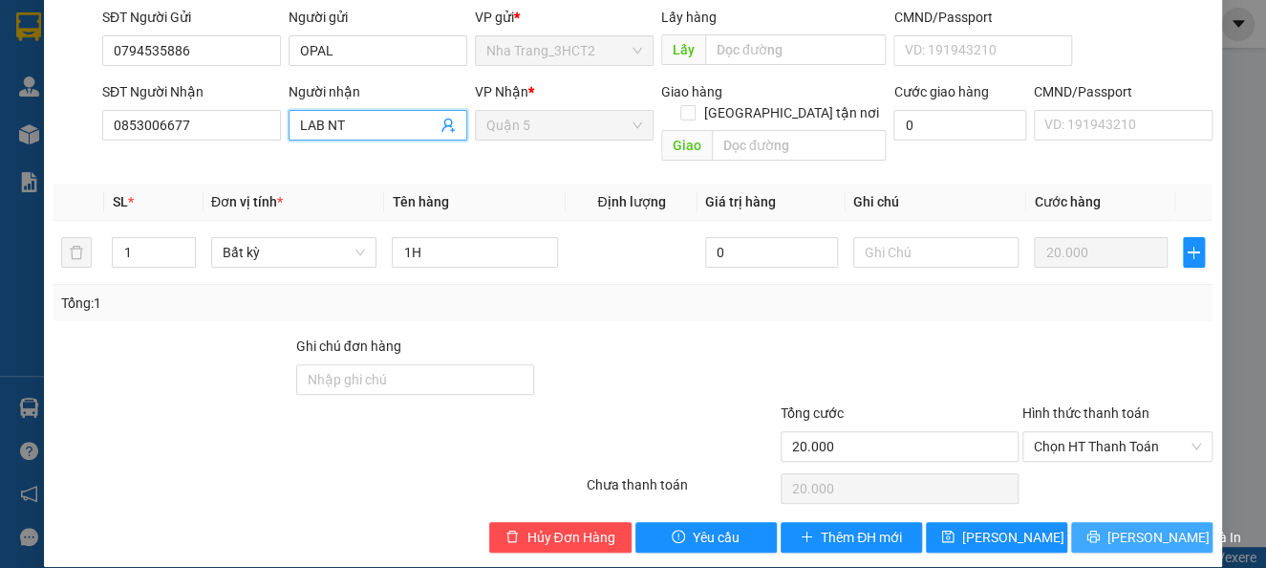
type input "LAB NT"
click at [1119, 527] on span "[PERSON_NAME] và In" at bounding box center [1175, 537] width 134 height 21
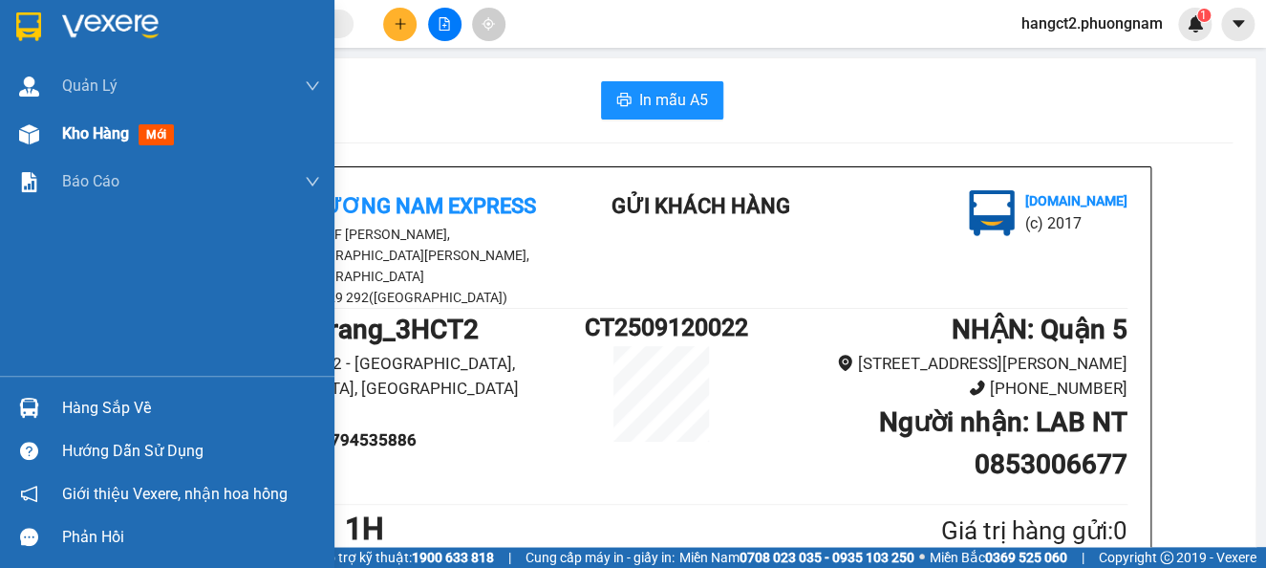
click at [104, 127] on span "Kho hàng" at bounding box center [95, 133] width 67 height 18
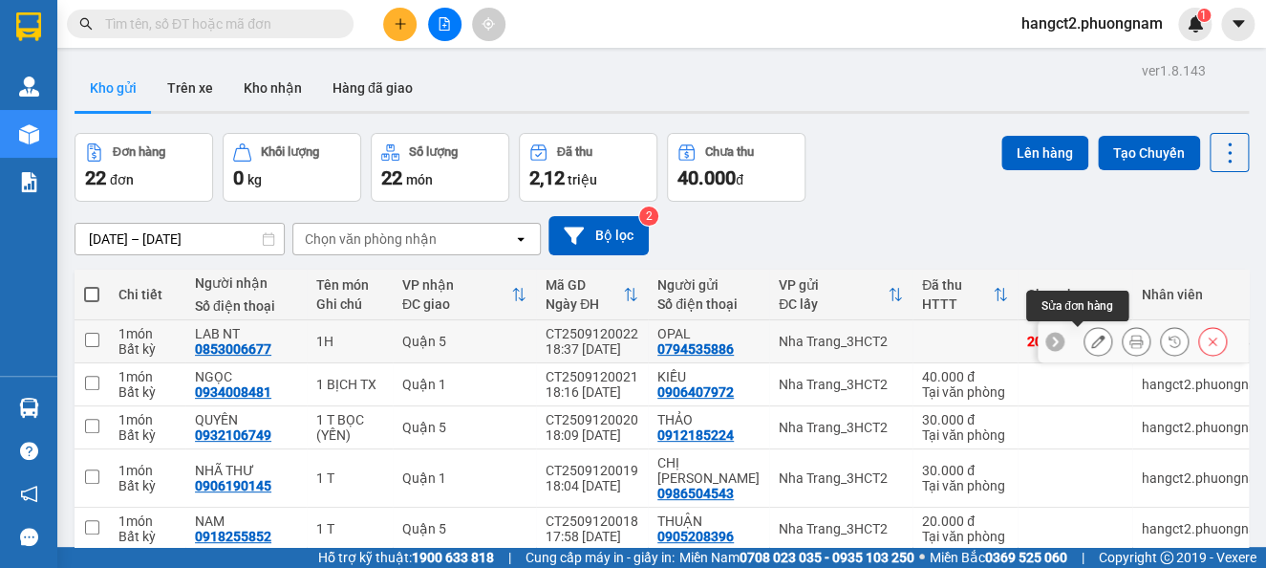
click at [1091, 344] on icon at bounding box center [1097, 340] width 13 height 13
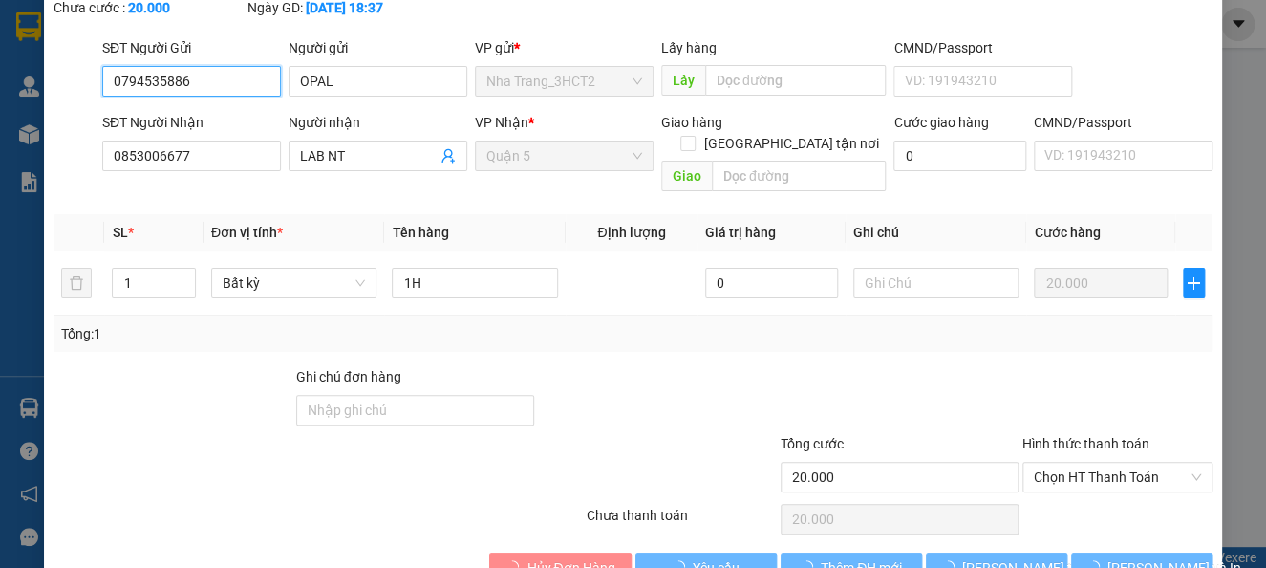
scroll to position [163, 0]
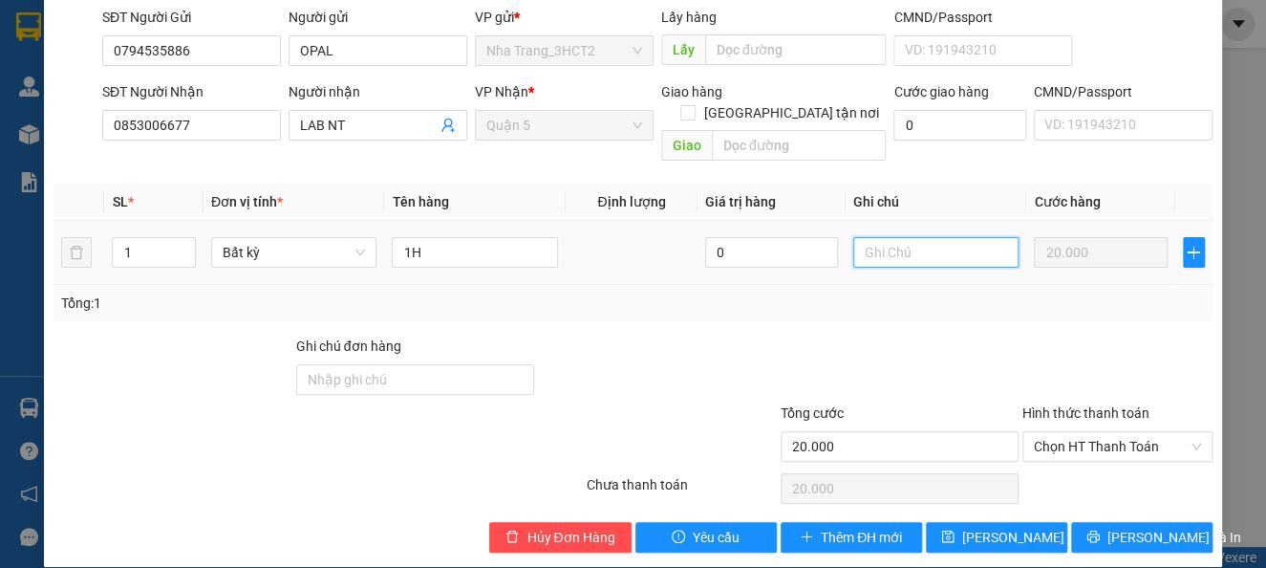
click at [862, 237] on input "text" at bounding box center [936, 252] width 166 height 31
type input "VỀ [GEOGRAPHIC_DATA]"
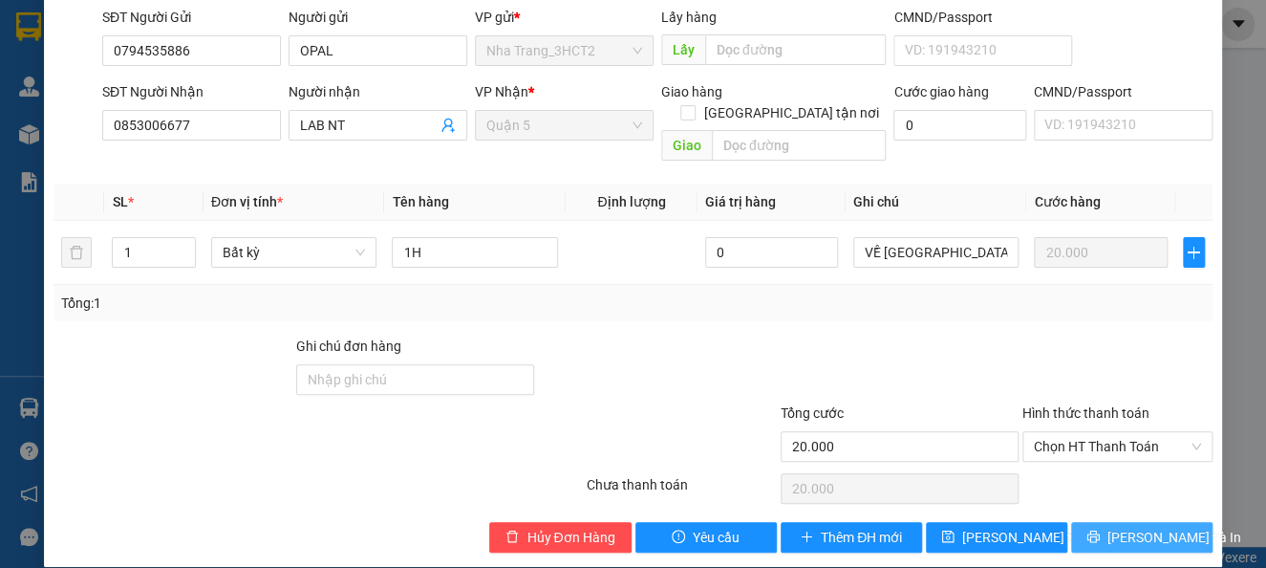
click at [1151, 527] on span "[PERSON_NAME] và In" at bounding box center [1175, 537] width 134 height 21
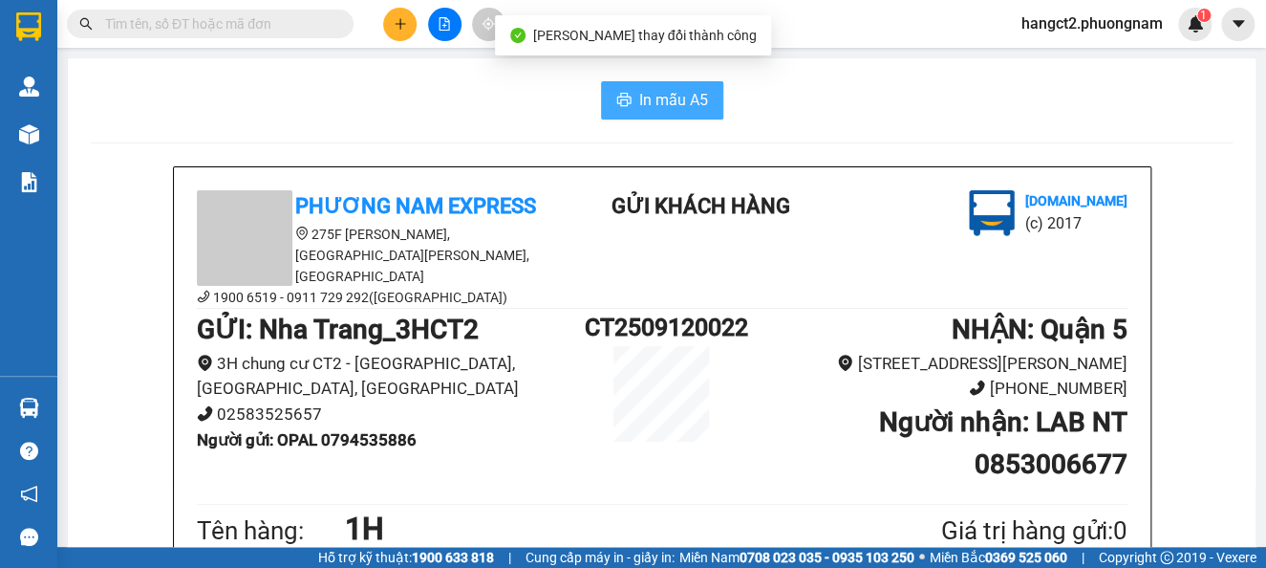
click at [639, 99] on span "In mẫu A5" at bounding box center [673, 100] width 69 height 24
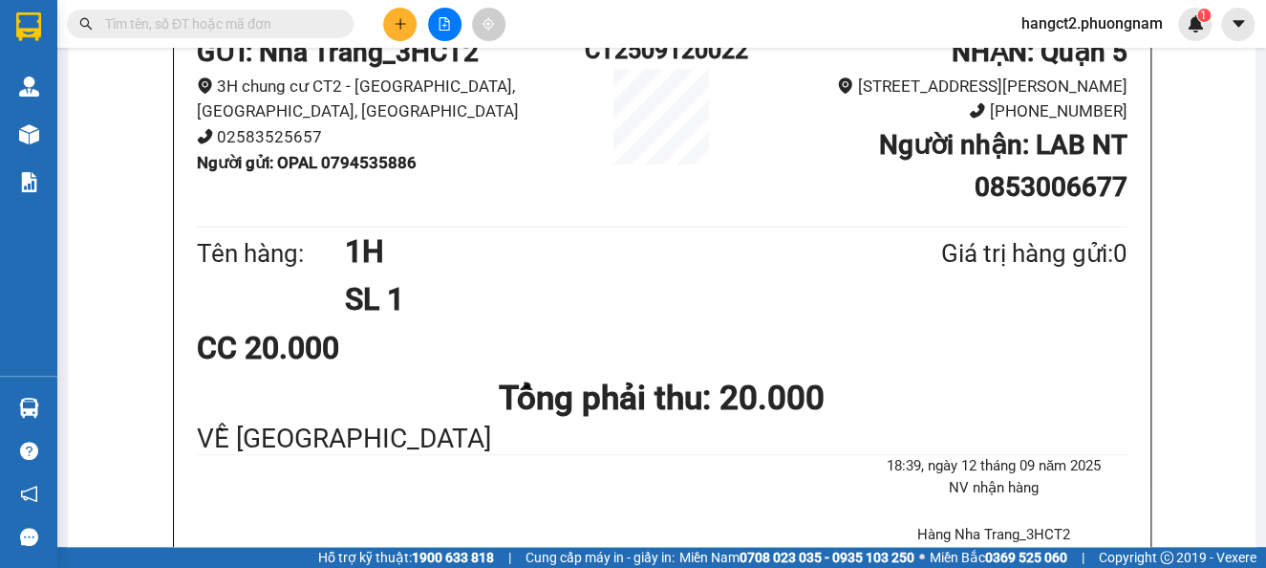
scroll to position [127, 0]
